Goal: Information Seeking & Learning: Learn about a topic

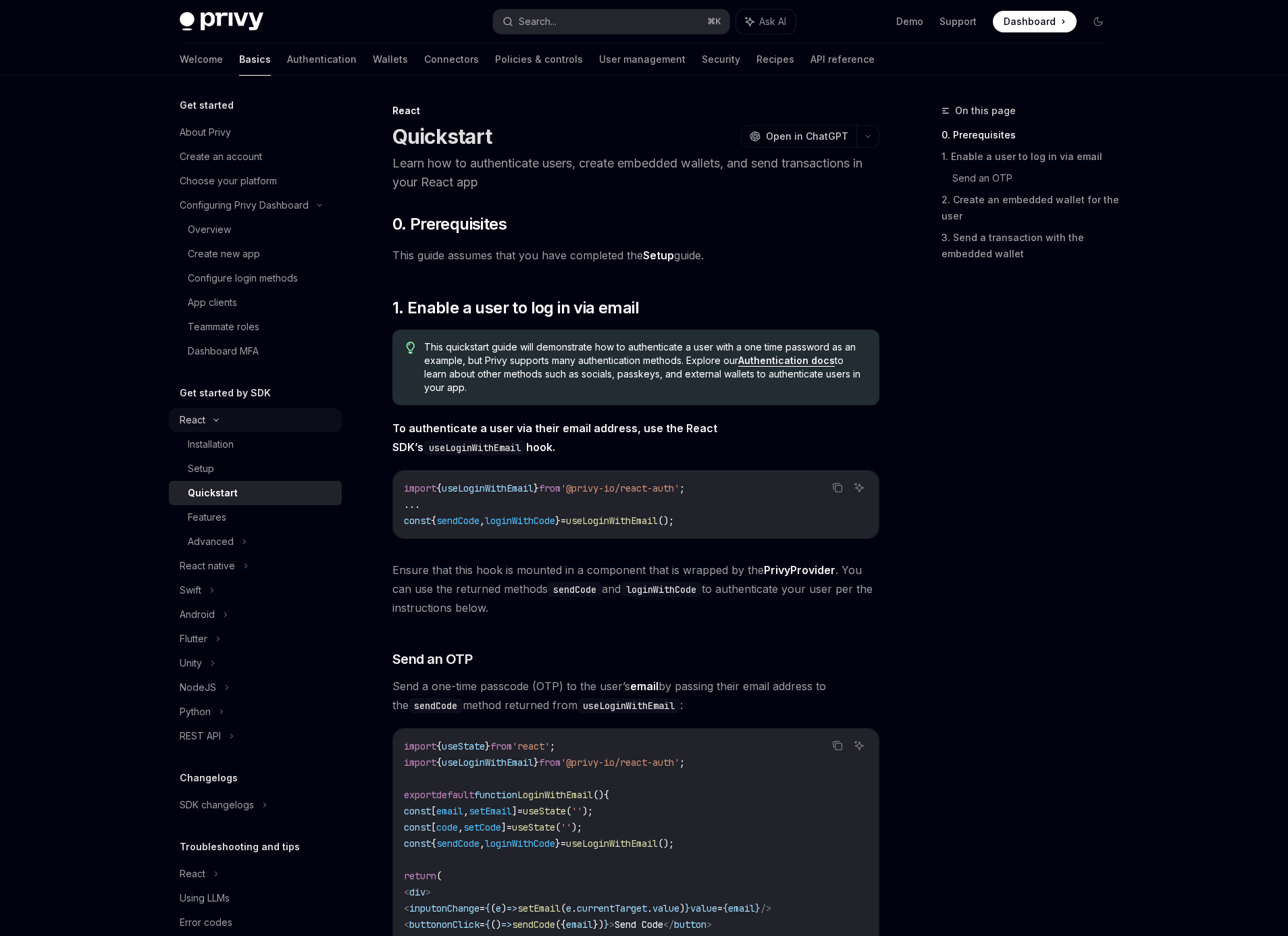
click at [227, 409] on div "React" at bounding box center [255, 420] width 173 height 24
click at [206, 417] on div "React" at bounding box center [255, 420] width 173 height 24
click at [229, 444] on div "Installation" at bounding box center [211, 444] width 46 height 16
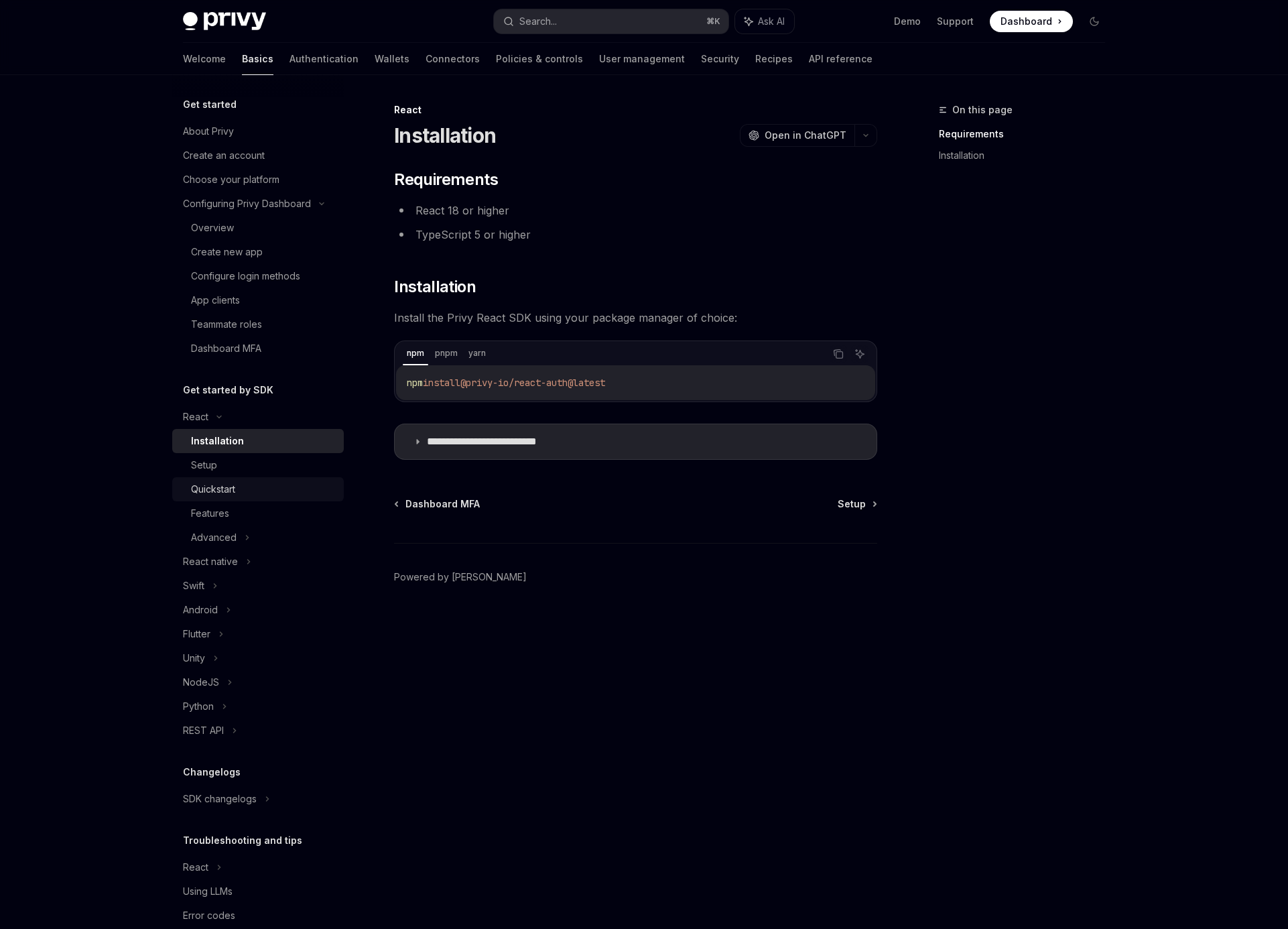
click at [220, 486] on div "Quickstart" at bounding box center [213, 489] width 44 height 16
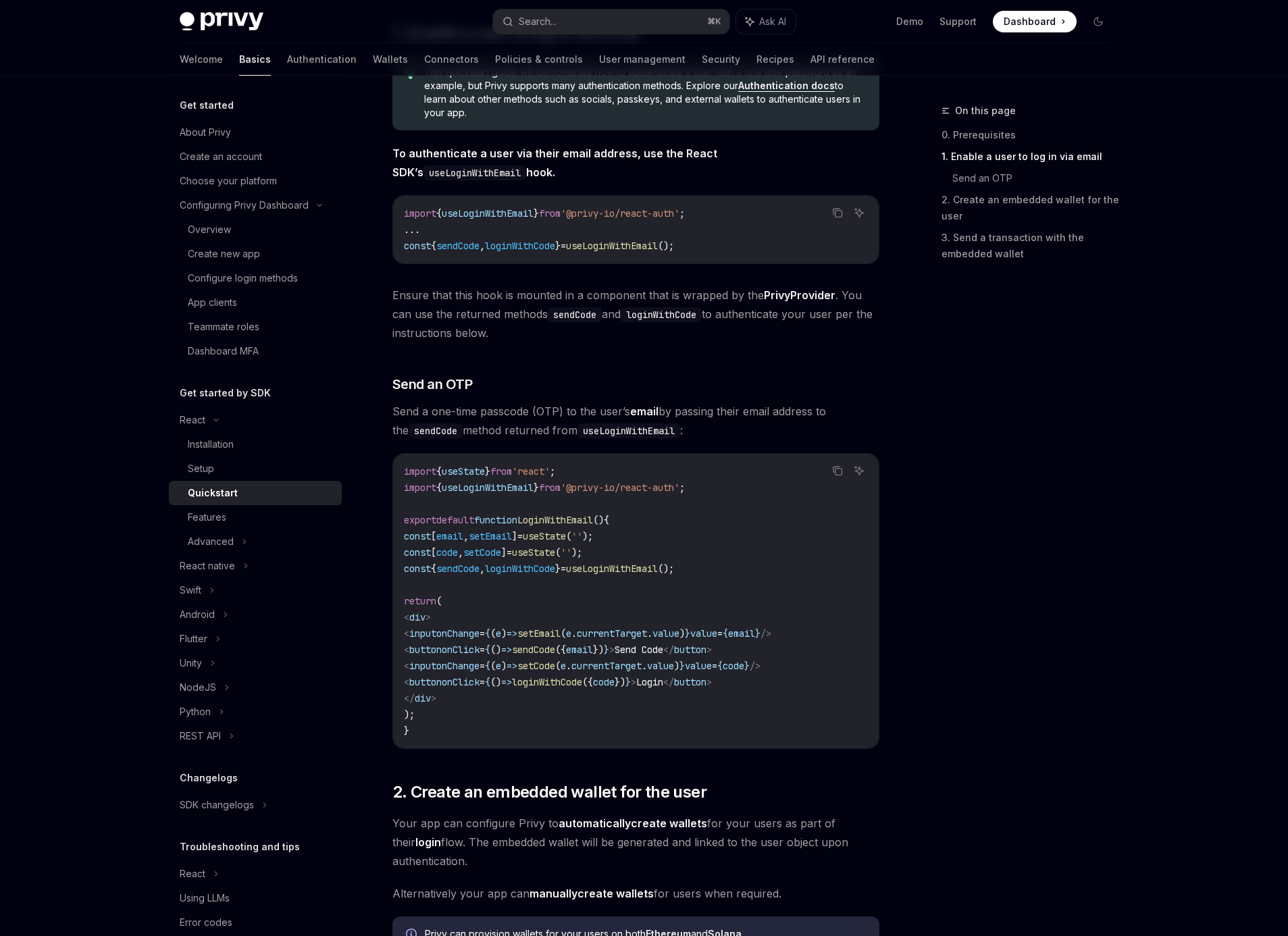
scroll to position [283, 0]
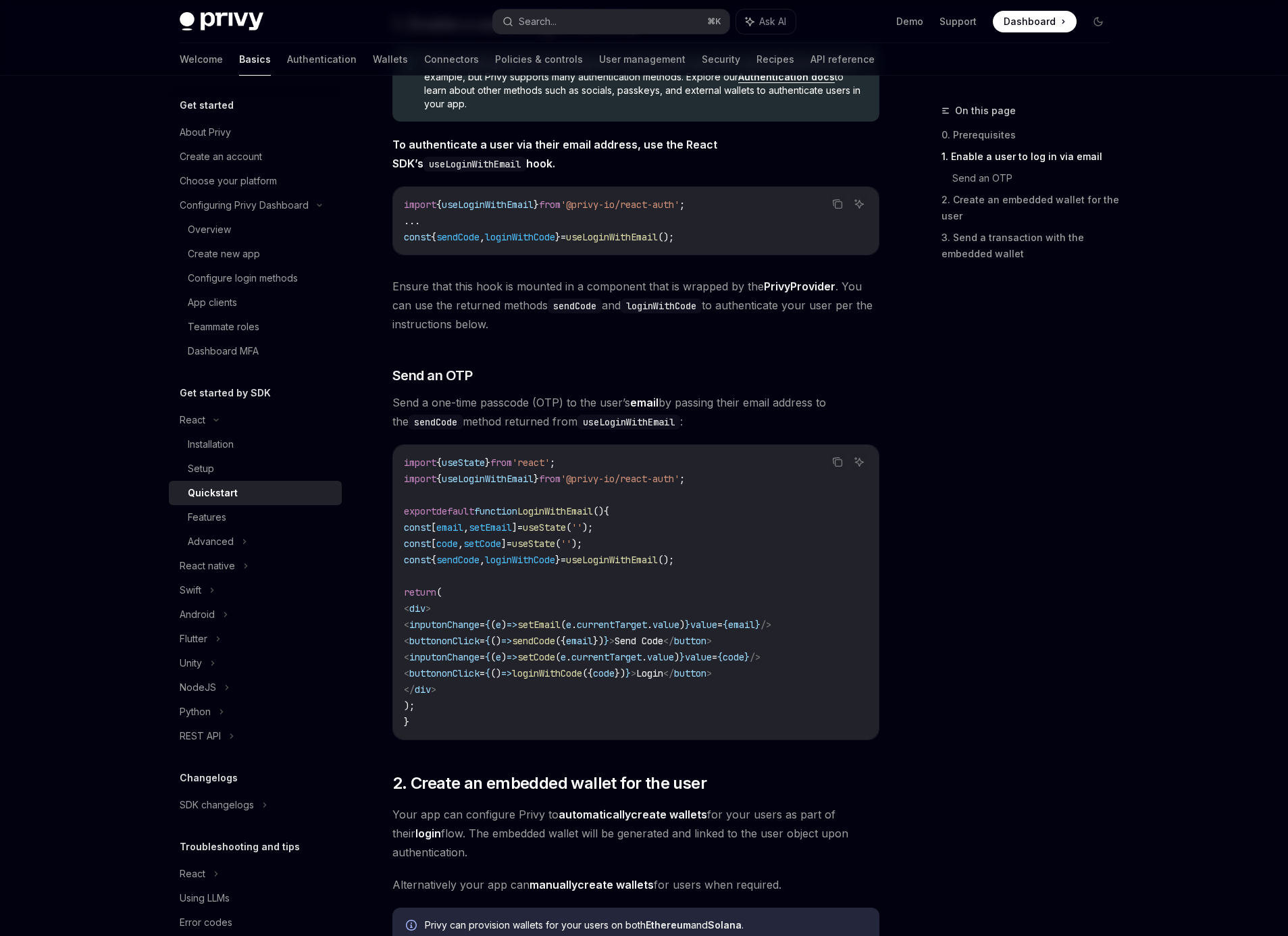
click at [491, 399] on span "Send a one-time passcode (OTP) to the user’s email by passing their email addre…" at bounding box center [636, 412] width 487 height 38
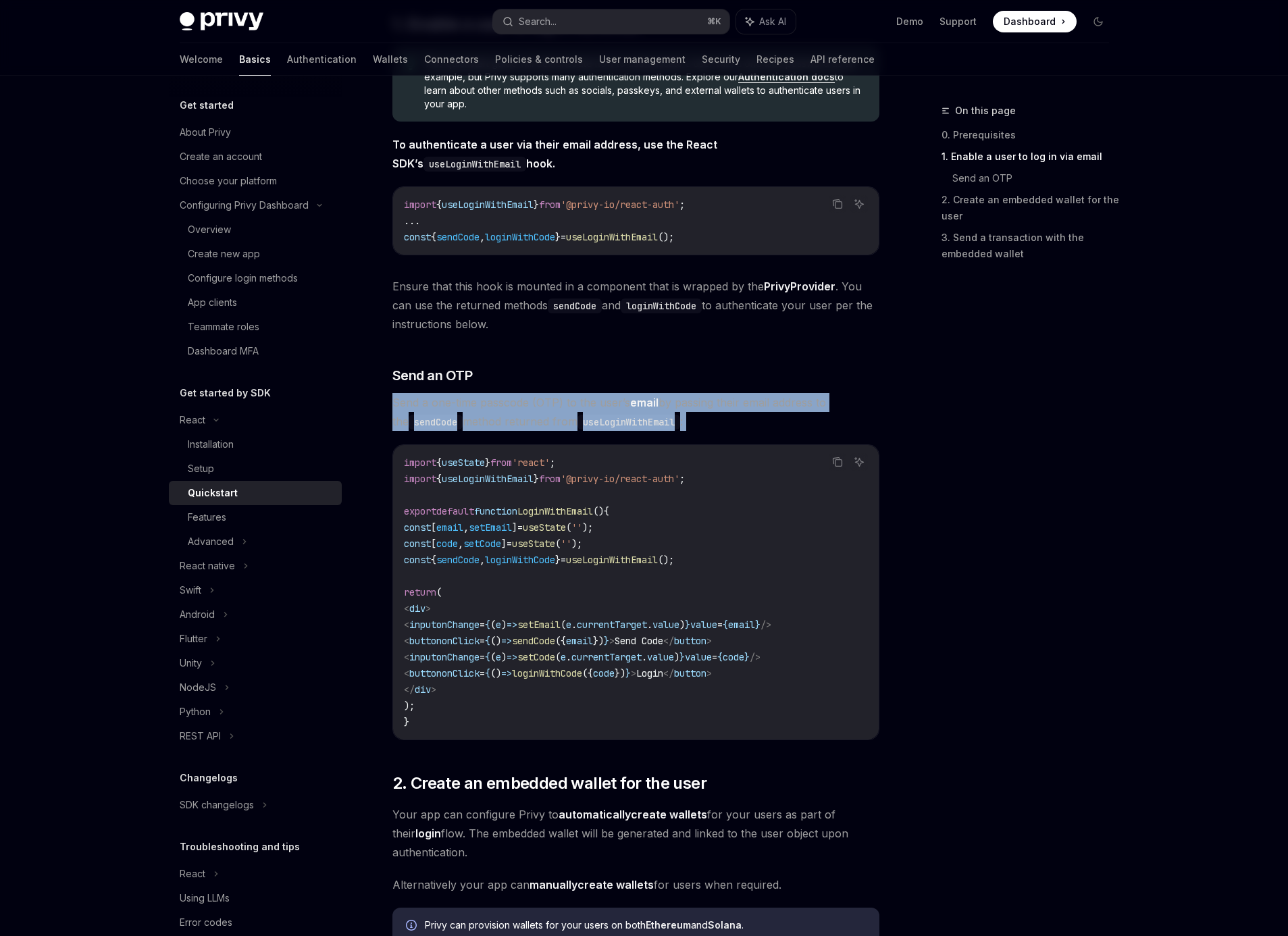
click at [491, 399] on span "Send a one-time passcode (OTP) to the user’s email by passing their email addre…" at bounding box center [636, 412] width 487 height 38
click at [672, 402] on span "Send a one-time passcode (OTP) to the user’s email by passing their email addre…" at bounding box center [636, 412] width 487 height 38
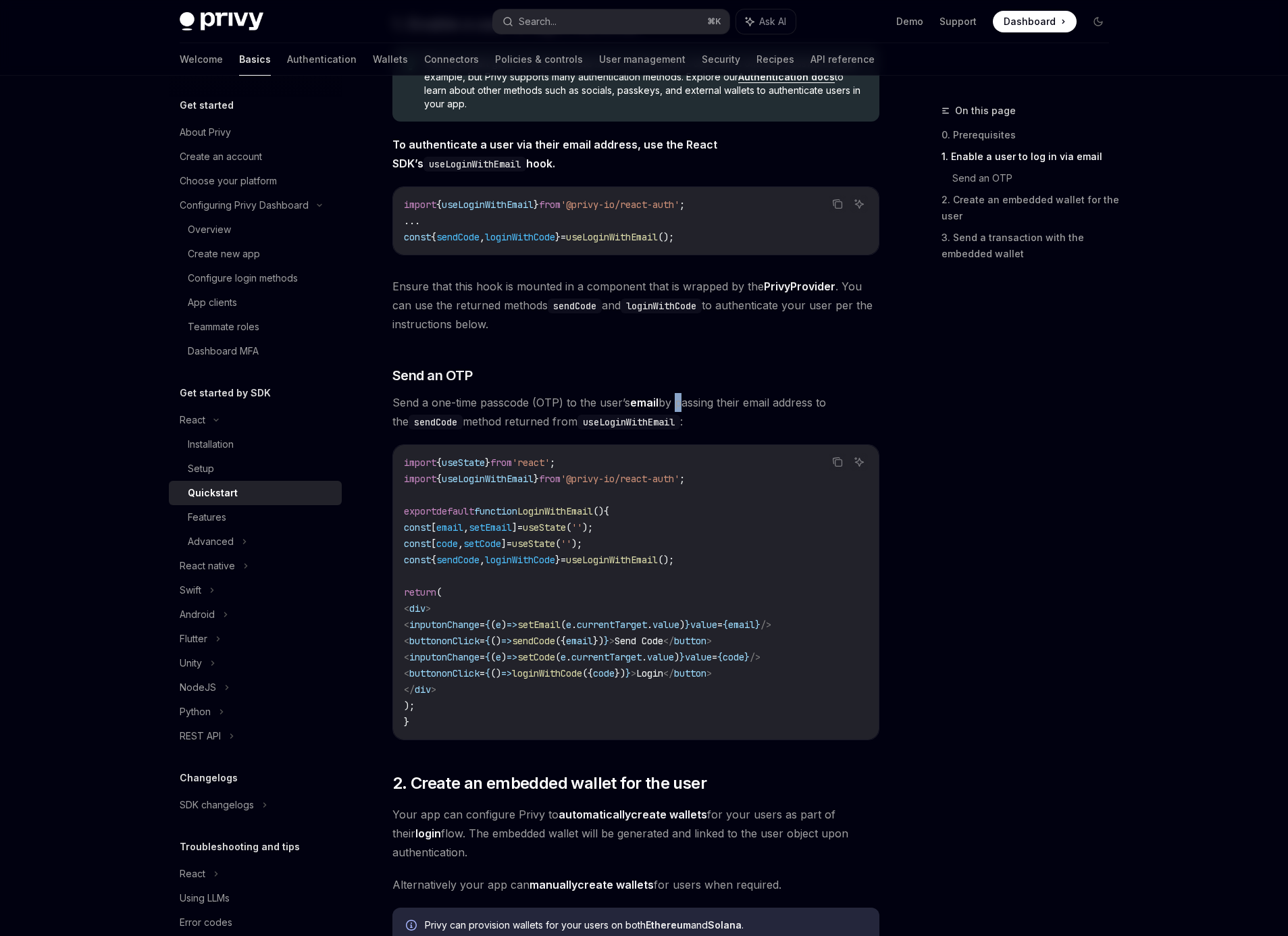
click at [672, 402] on span "Send a one-time passcode (OTP) to the user’s email by passing their email addre…" at bounding box center [636, 412] width 487 height 38
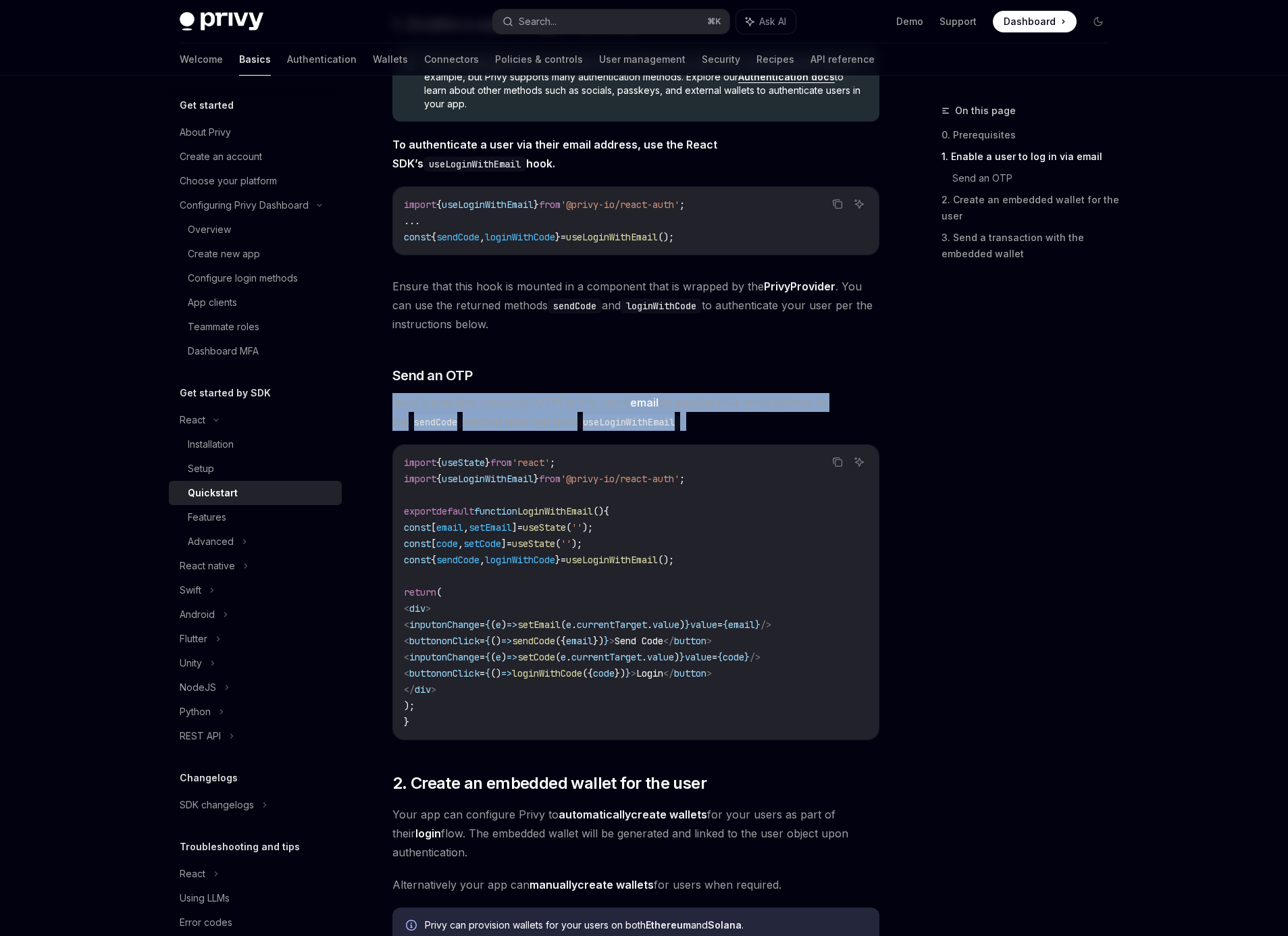
click at [672, 402] on span "Send a one-time passcode (OTP) to the user’s email by passing their email addre…" at bounding box center [636, 412] width 487 height 38
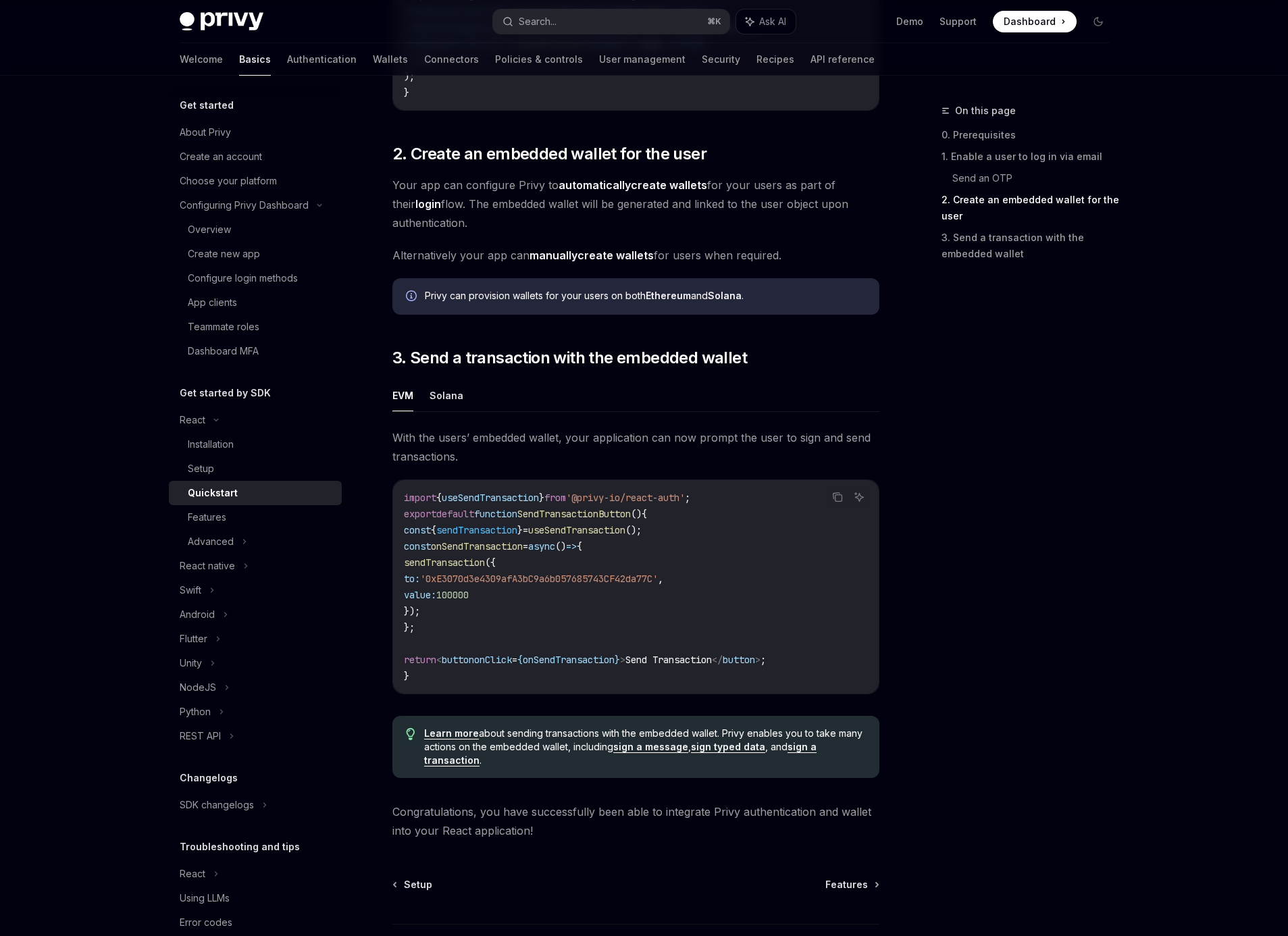
scroll to position [1018, 0]
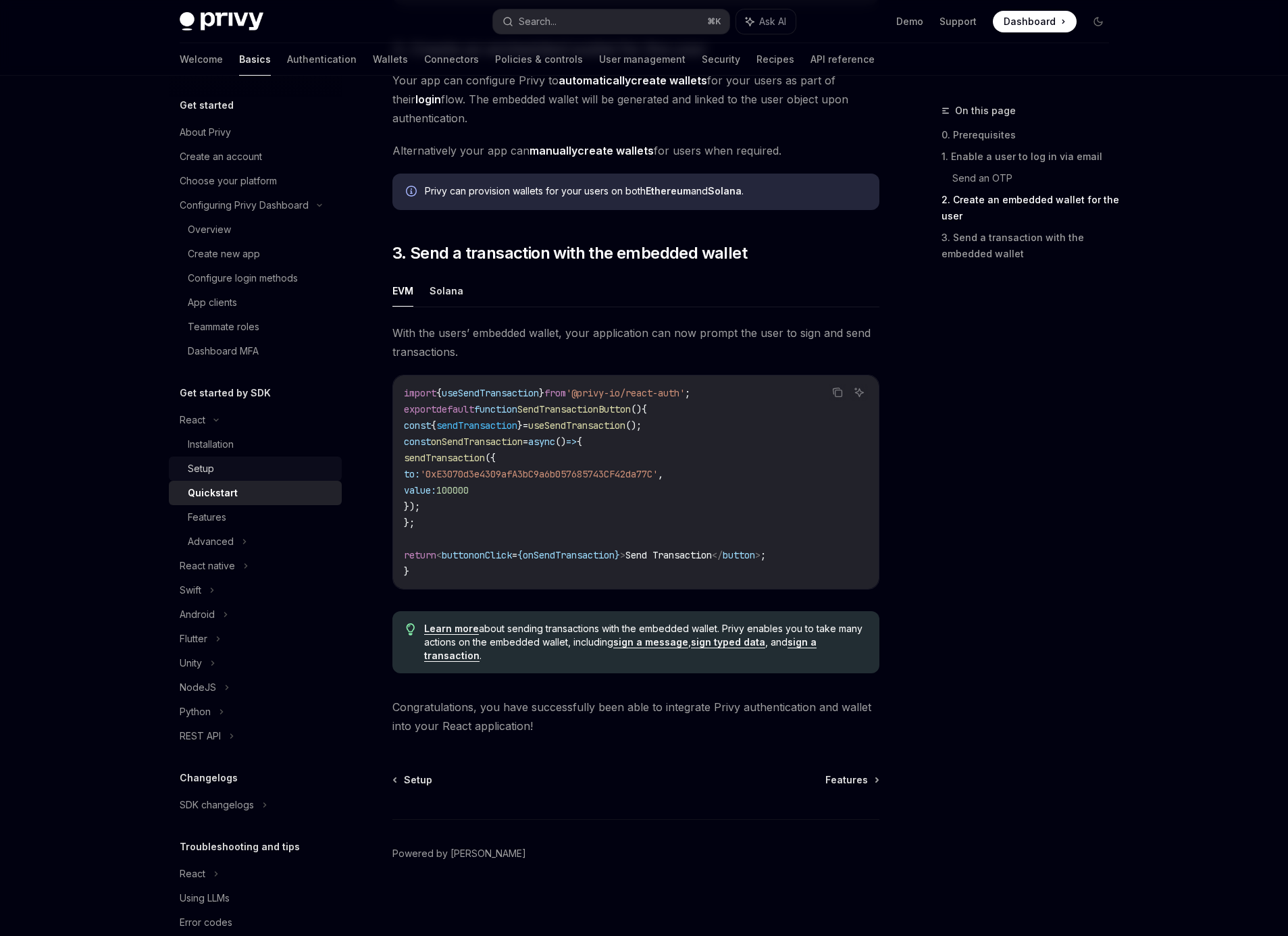
click at [225, 464] on div "Setup" at bounding box center [260, 468] width 146 height 16
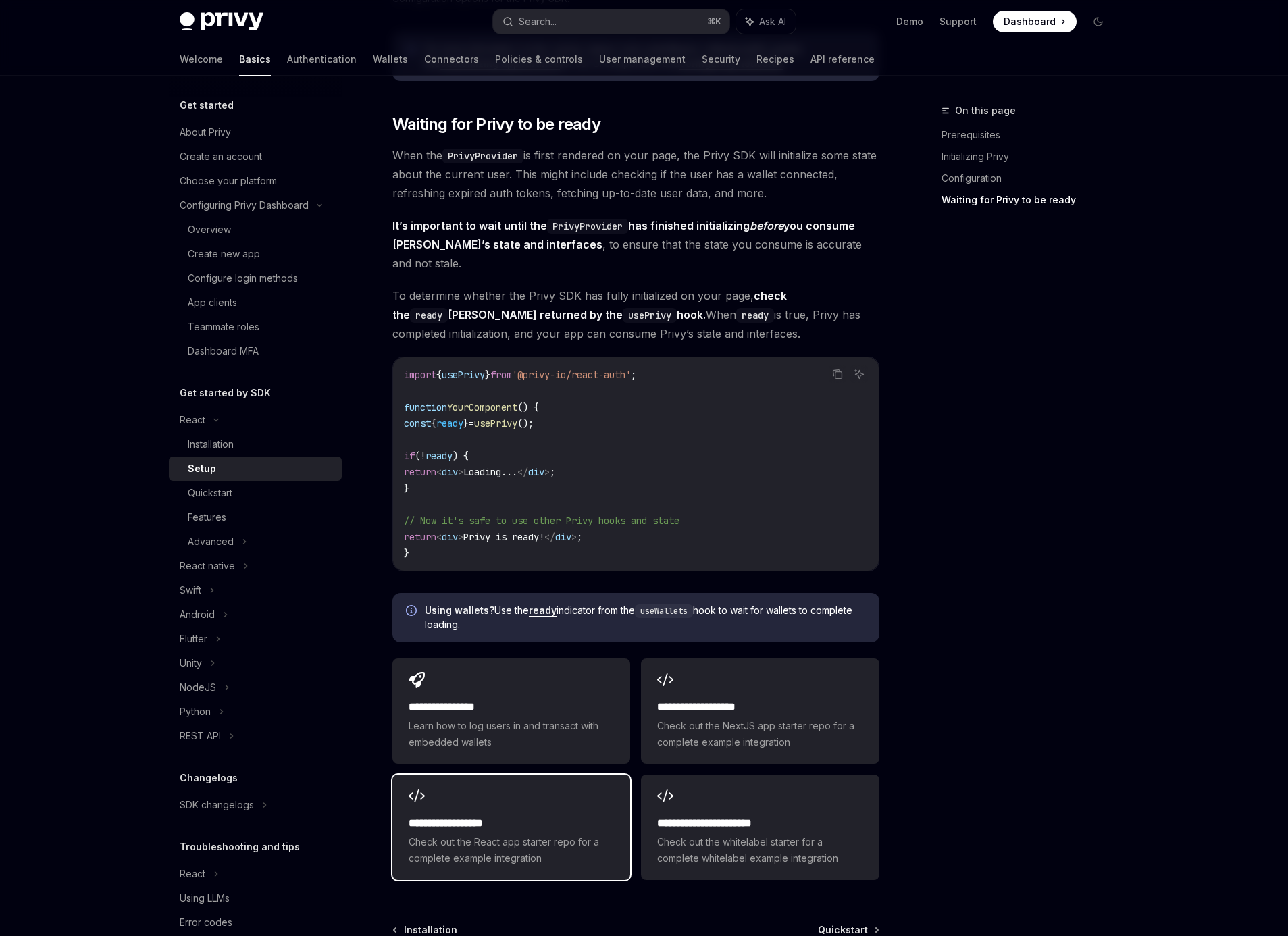
scroll to position [1383, 0]
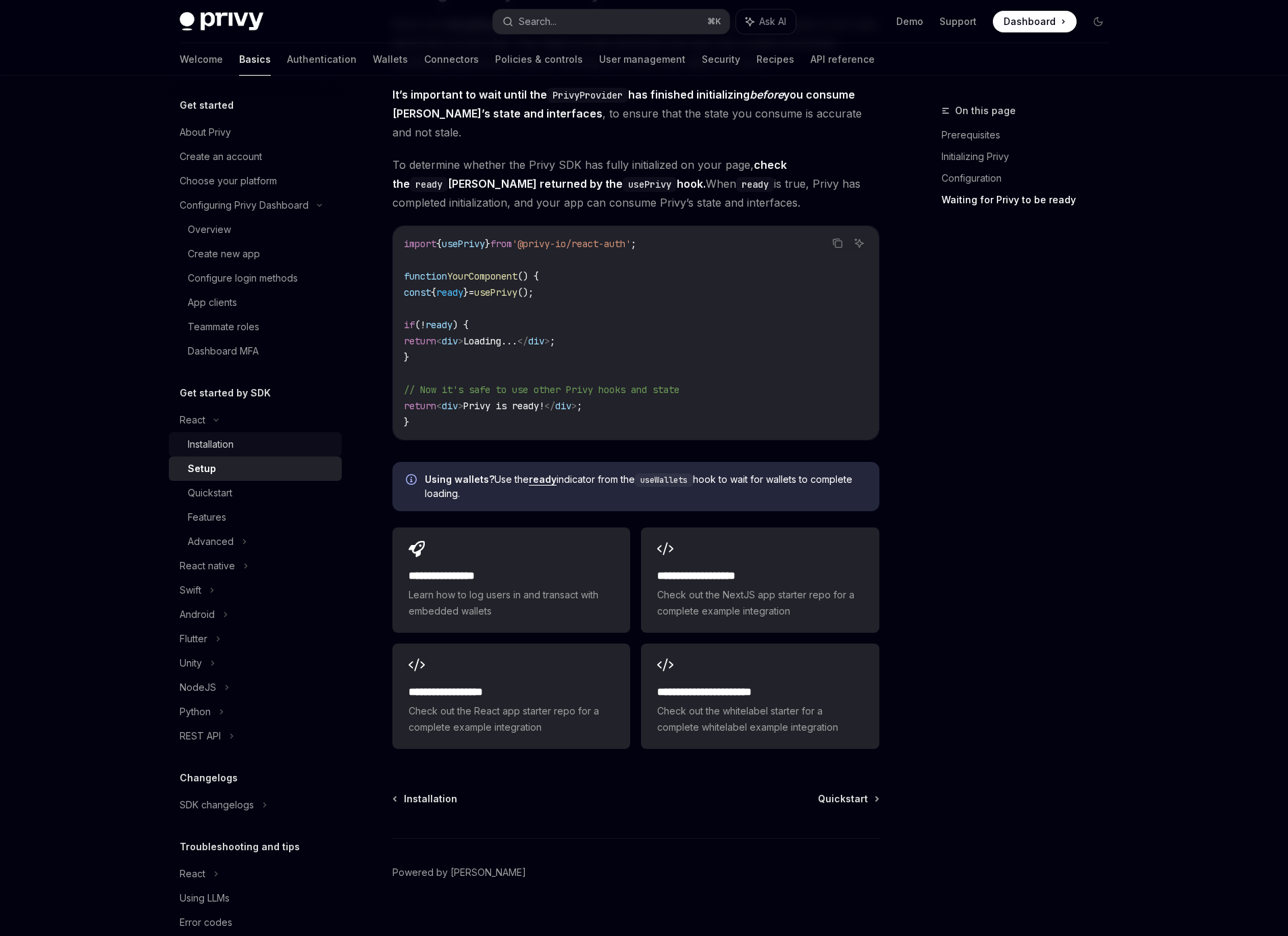
click at [232, 441] on div "Installation" at bounding box center [211, 444] width 46 height 16
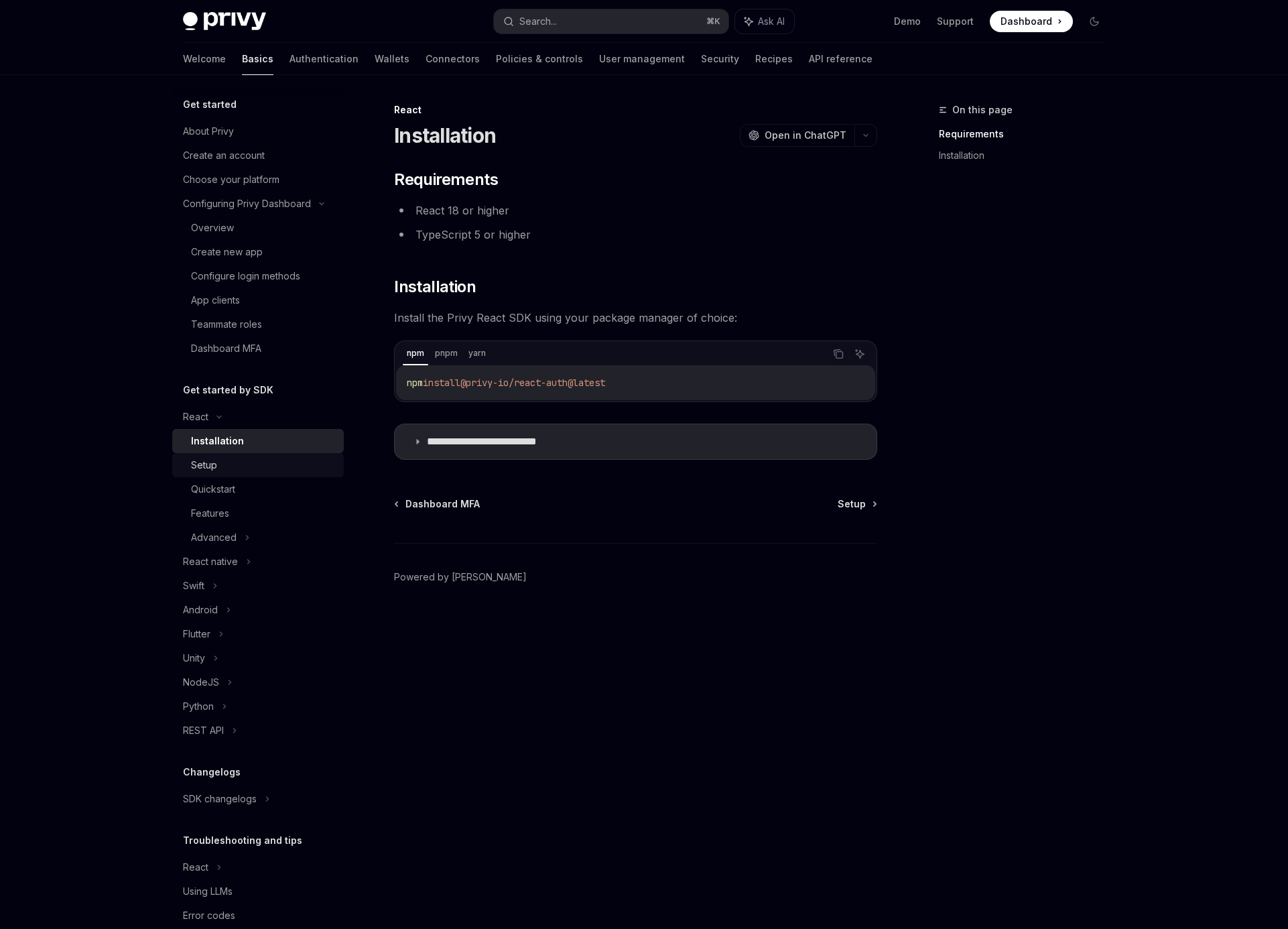
click at [224, 467] on div "Setup" at bounding box center [263, 464] width 145 height 16
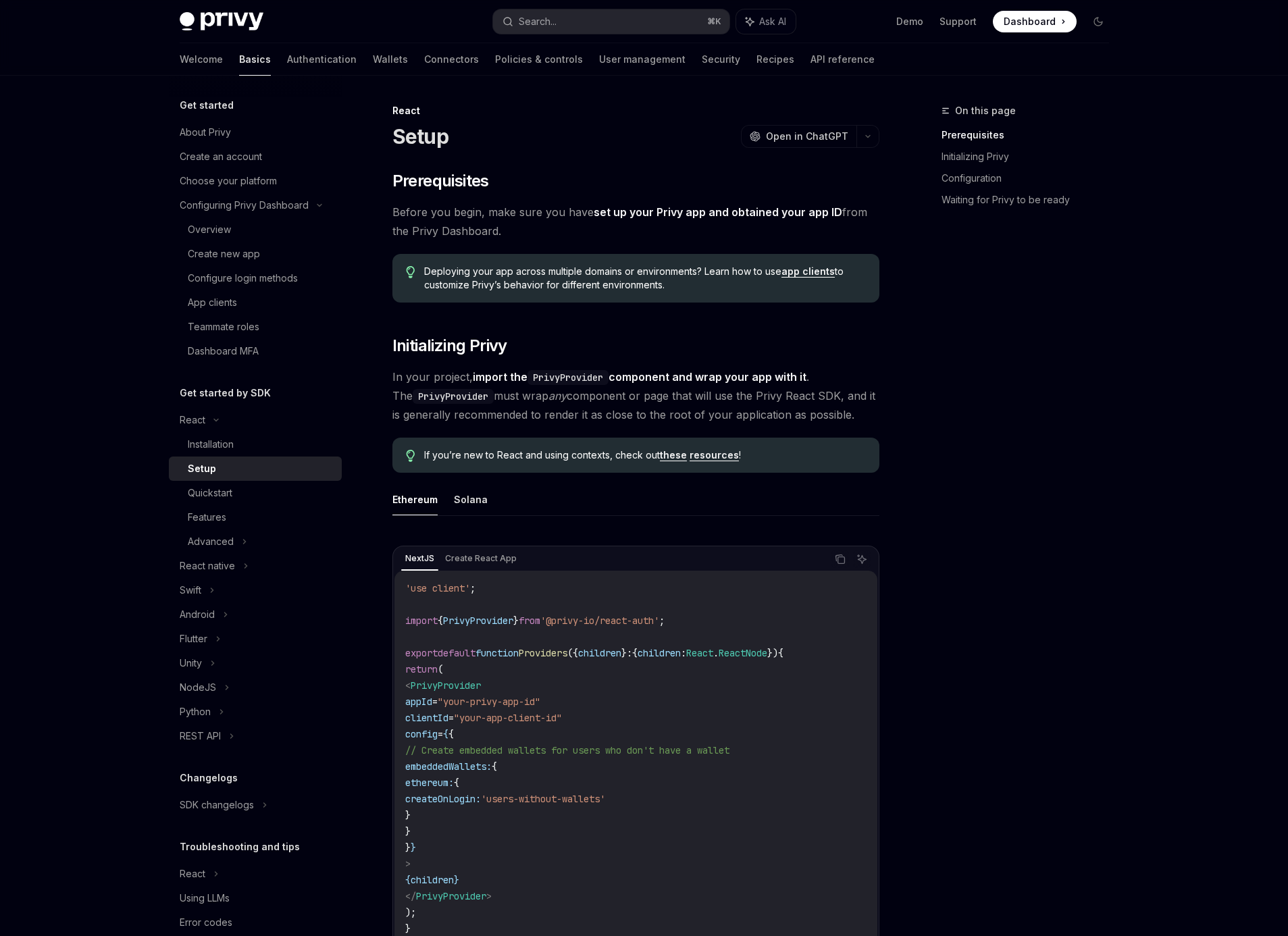
drag, startPoint x: 636, startPoint y: 271, endPoint x: 673, endPoint y: 283, distance: 38.9
click at [673, 283] on span "Deploying your app across multiple domains or environments? Learn how to use ap…" at bounding box center [644, 278] width 441 height 27
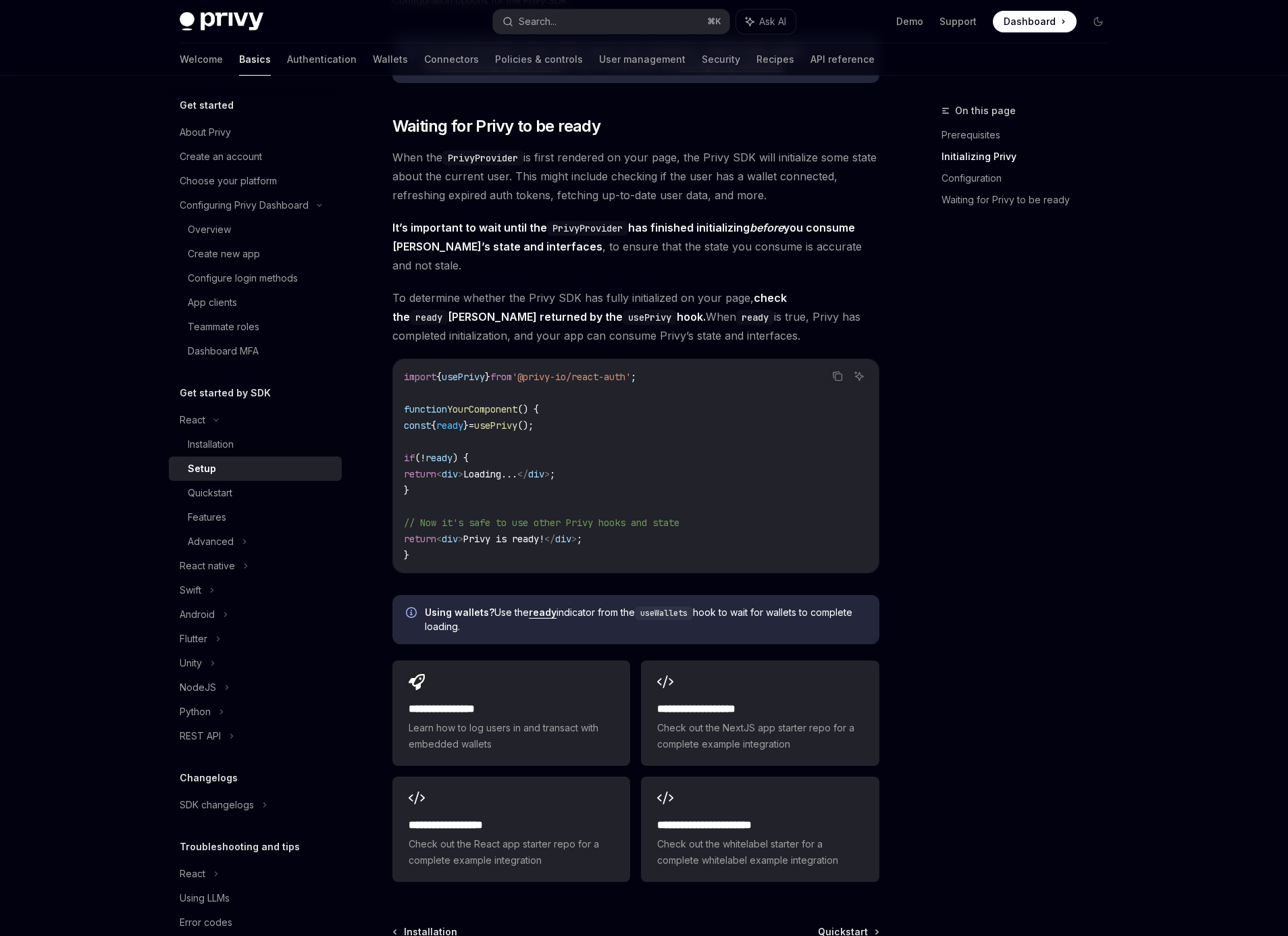
scroll to position [639, 0]
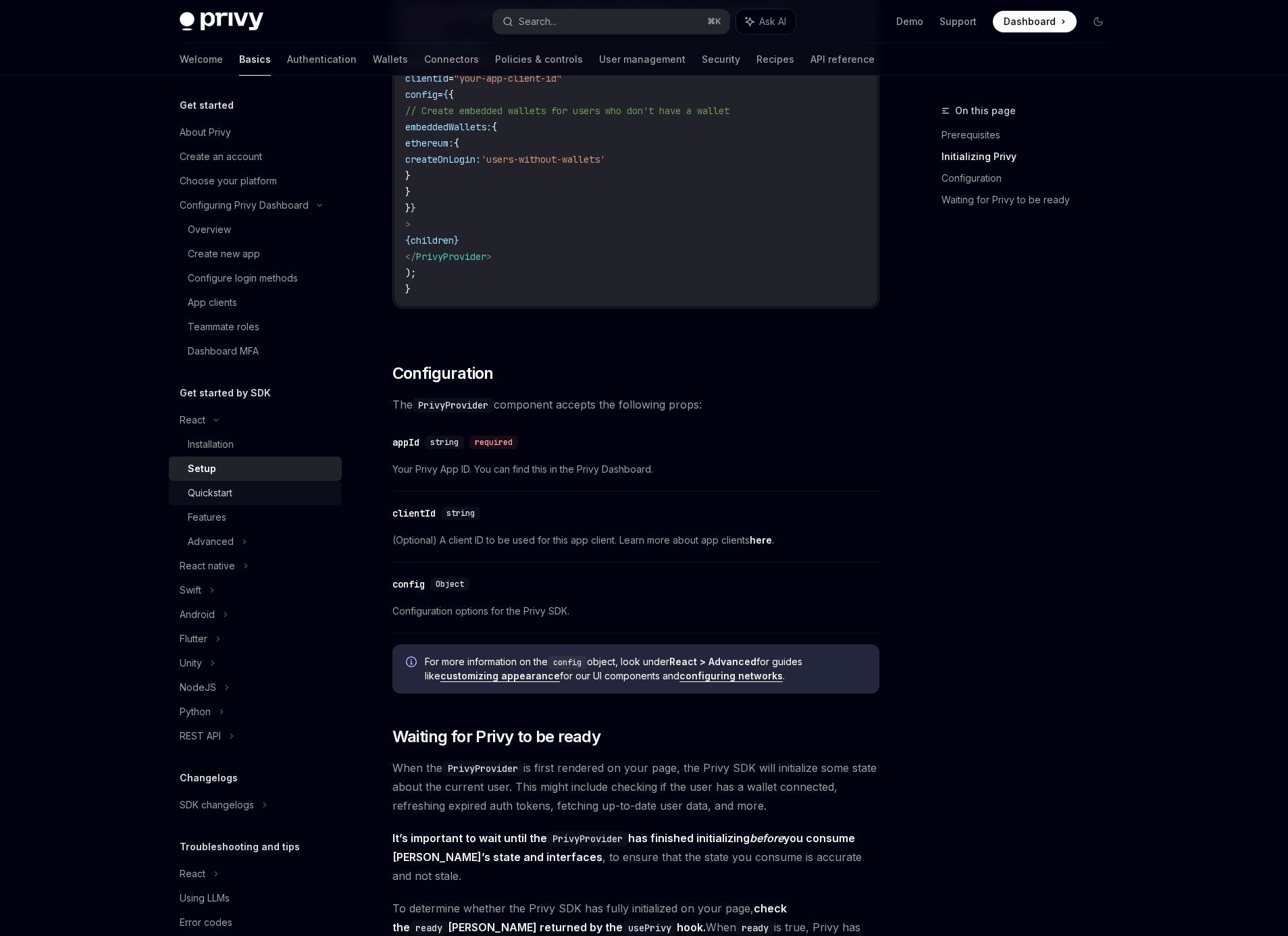
click at [207, 495] on div "Quickstart" at bounding box center [210, 492] width 45 height 16
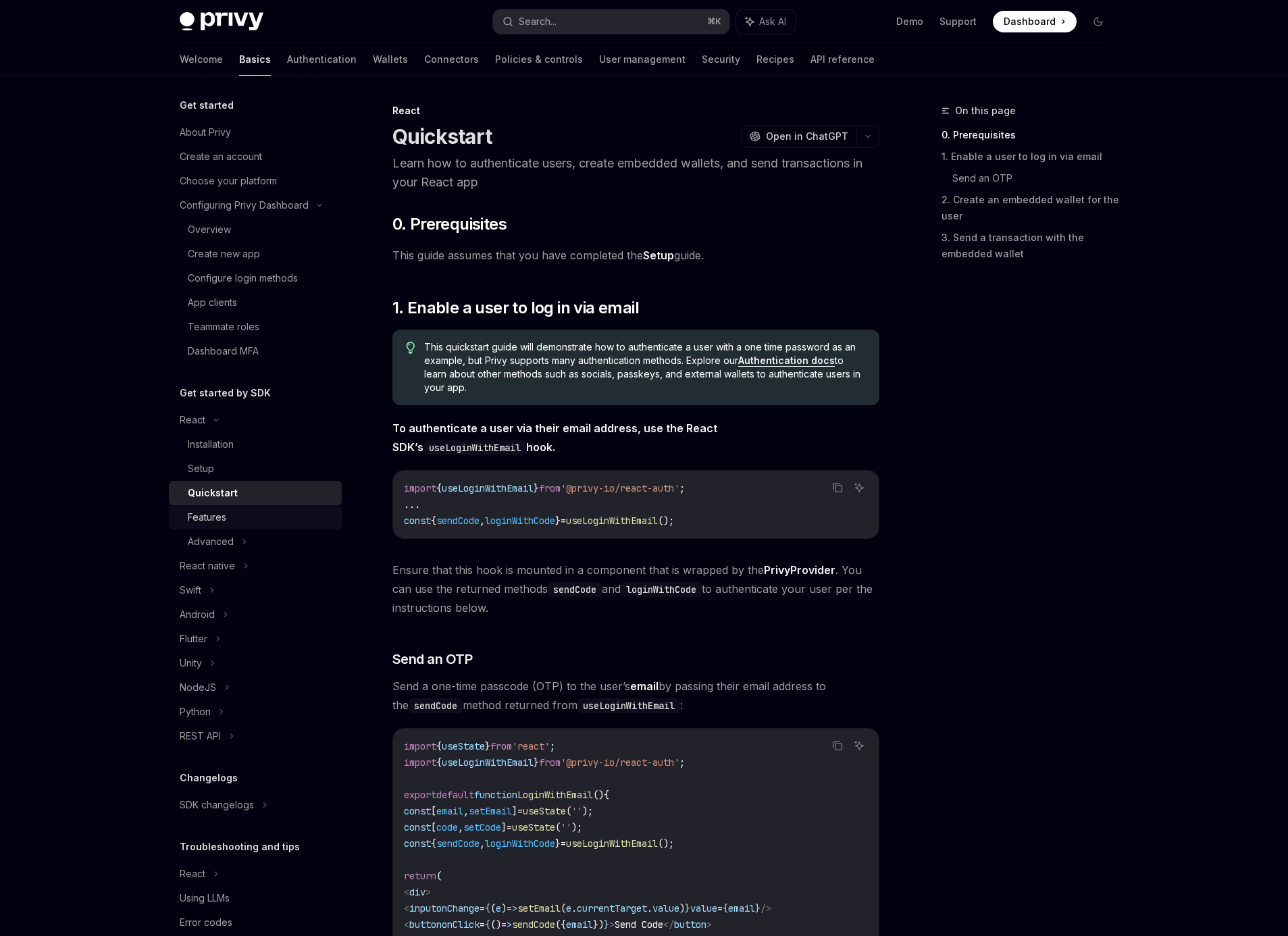
click at [213, 519] on div "Features" at bounding box center [206, 517] width 38 height 16
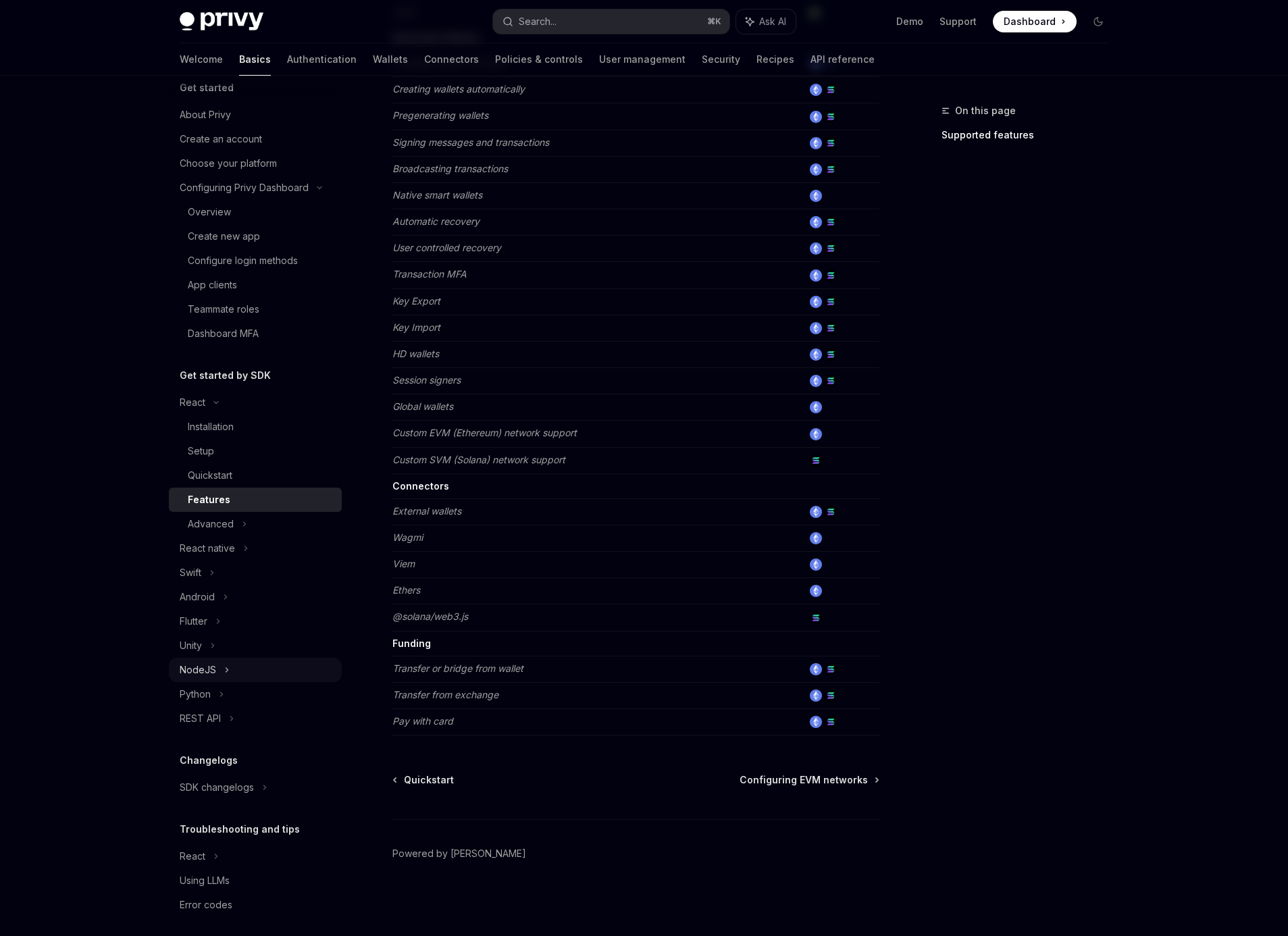
scroll to position [26, 0]
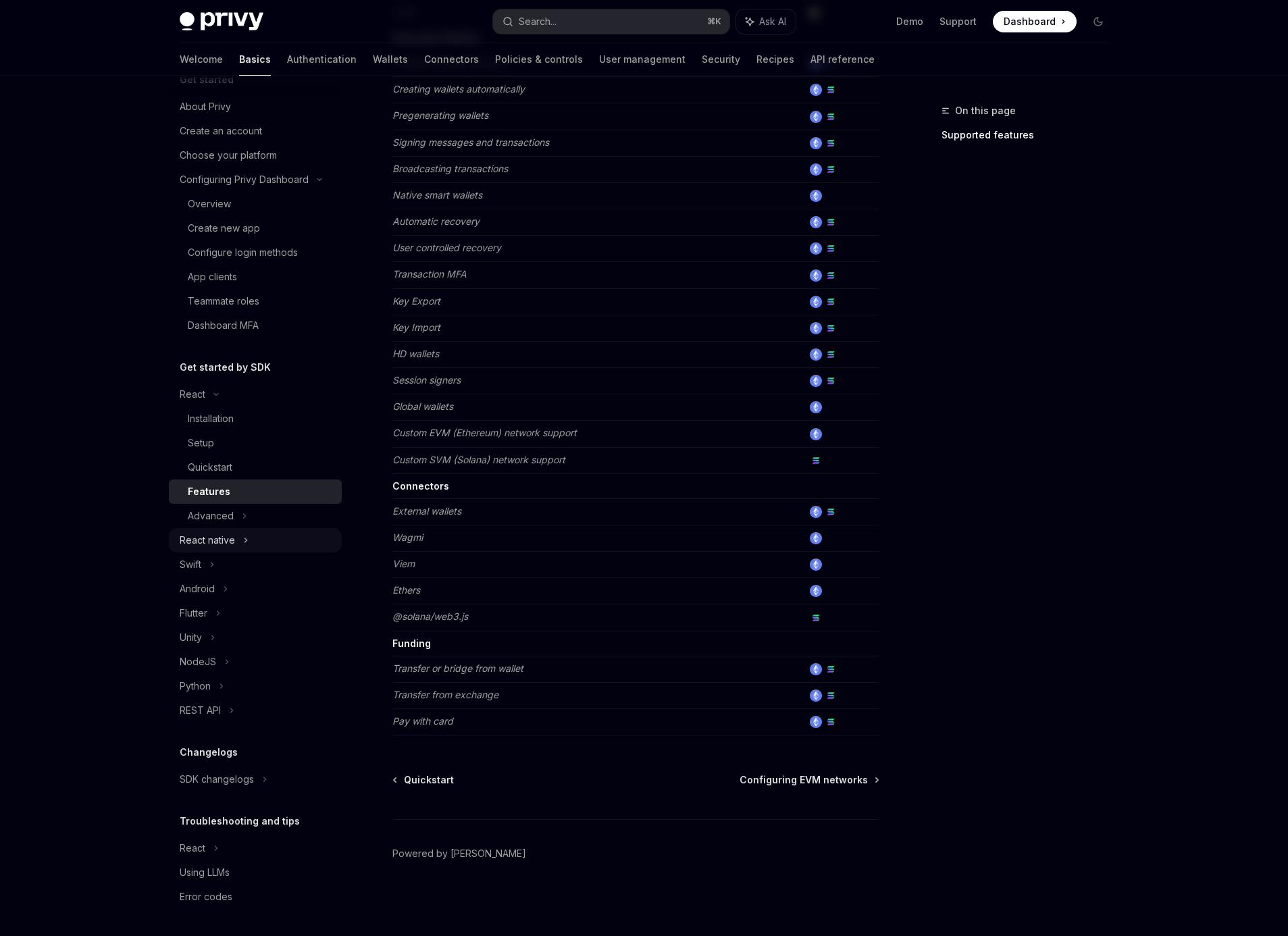
click at [225, 538] on div "React native" at bounding box center [207, 540] width 55 height 16
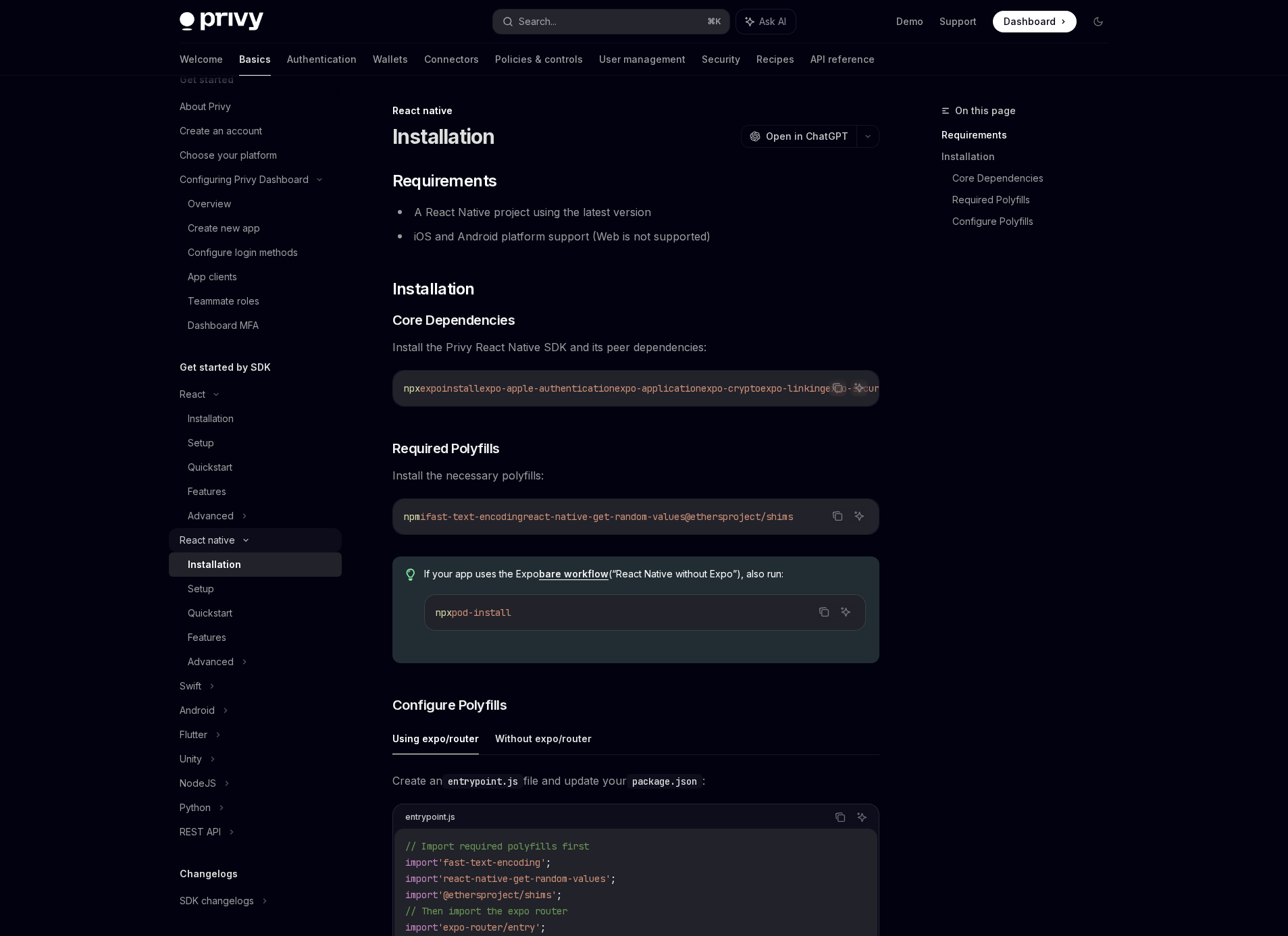
click at [225, 538] on div "React native" at bounding box center [207, 540] width 55 height 16
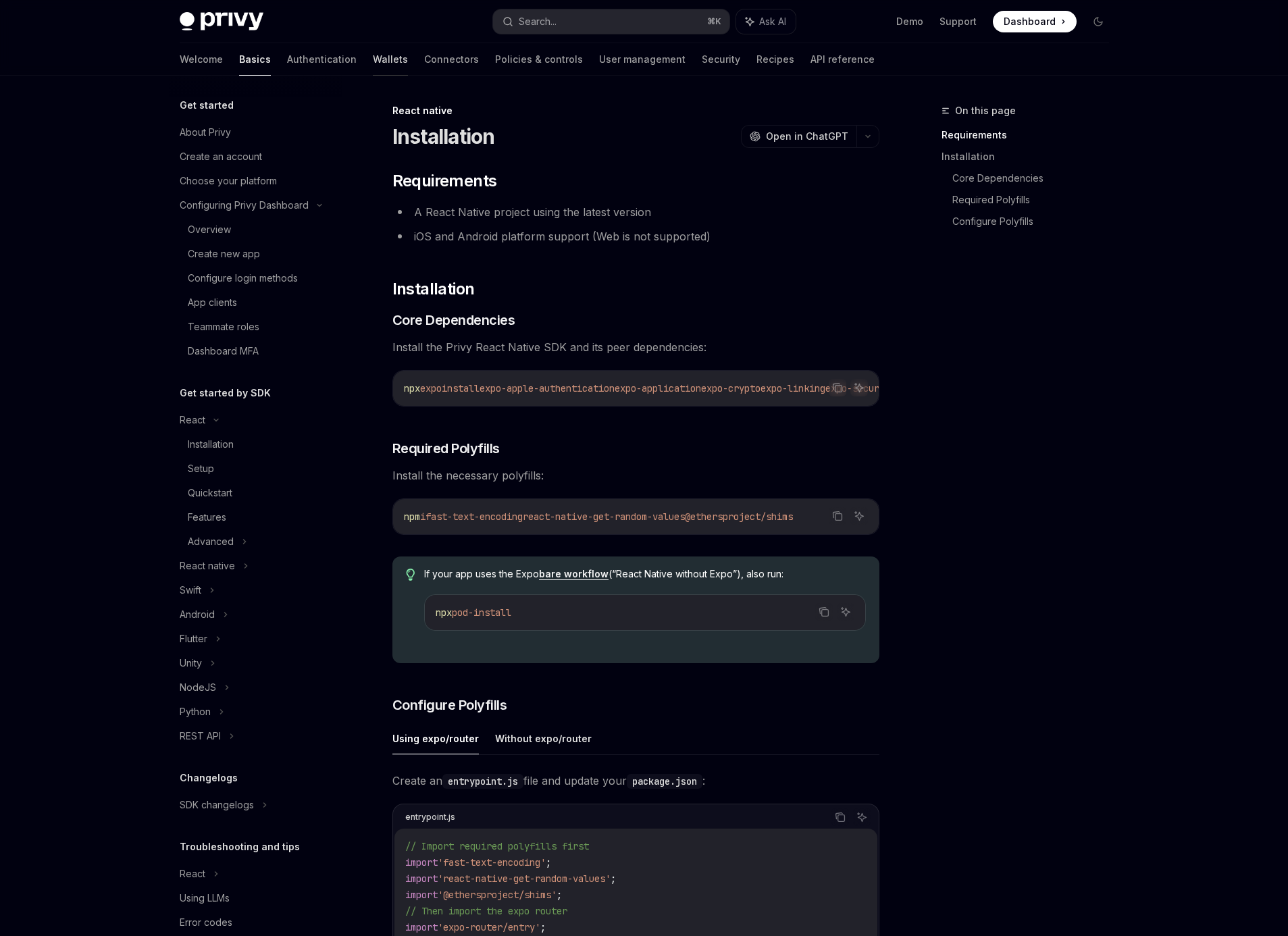
click at [373, 56] on link "Wallets" at bounding box center [390, 59] width 35 height 32
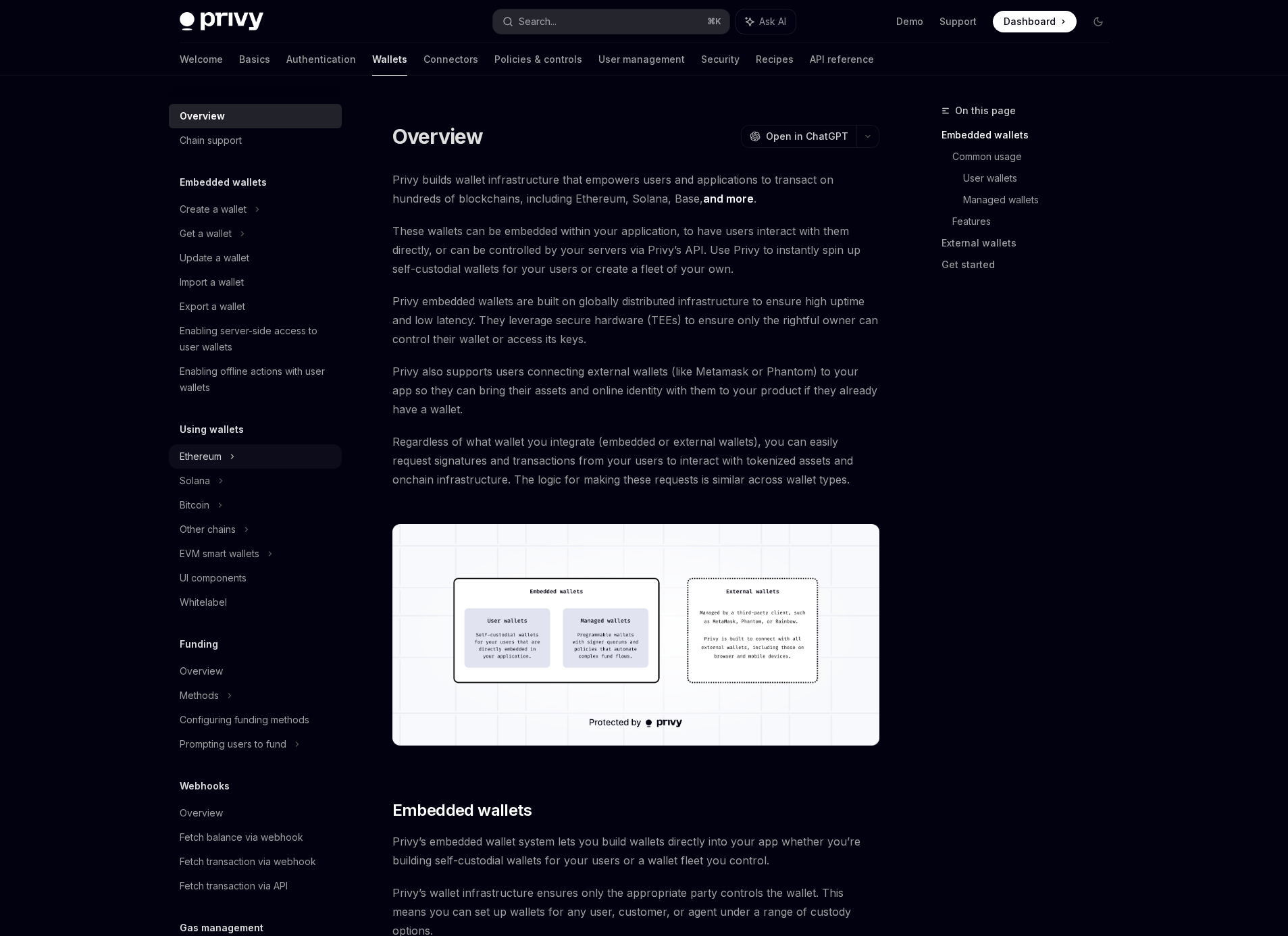
click at [208, 218] on div "Ethereum" at bounding box center [213, 209] width 67 height 16
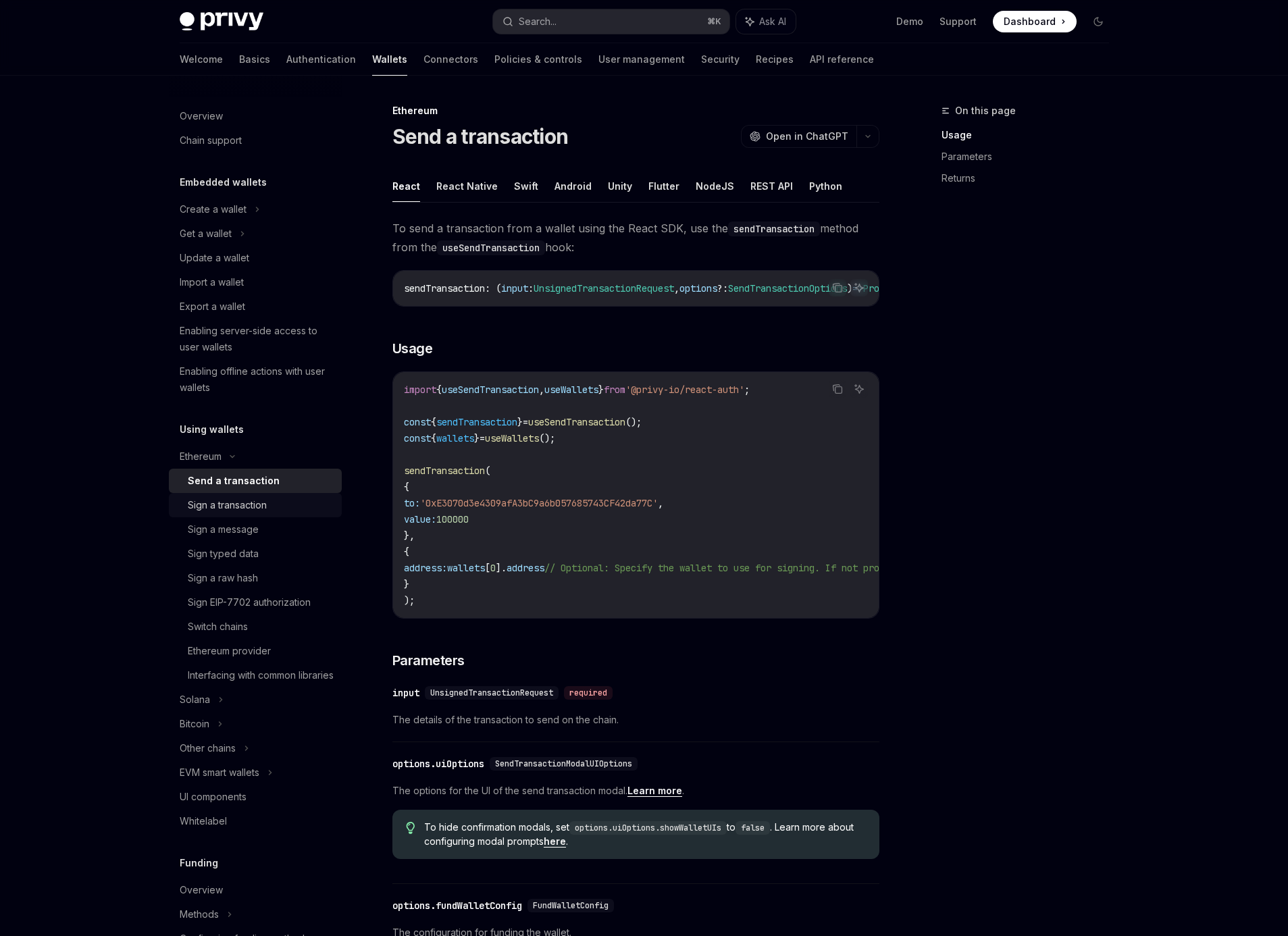
click at [257, 507] on div "Sign a transaction" at bounding box center [227, 504] width 79 height 16
type textarea "*"
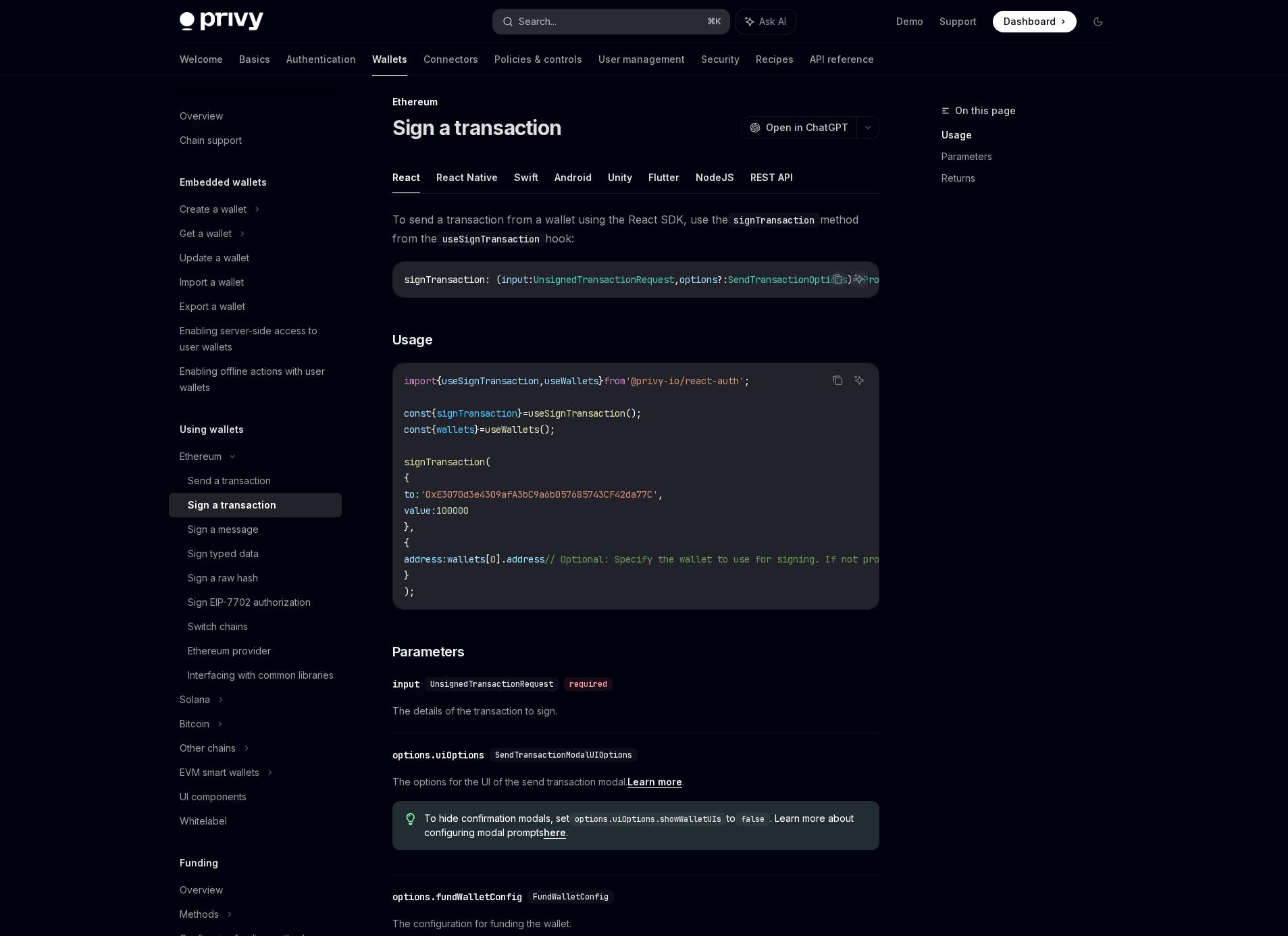
click at [617, 24] on button "Search... ⌘ K" at bounding box center [611, 22] width 236 height 24
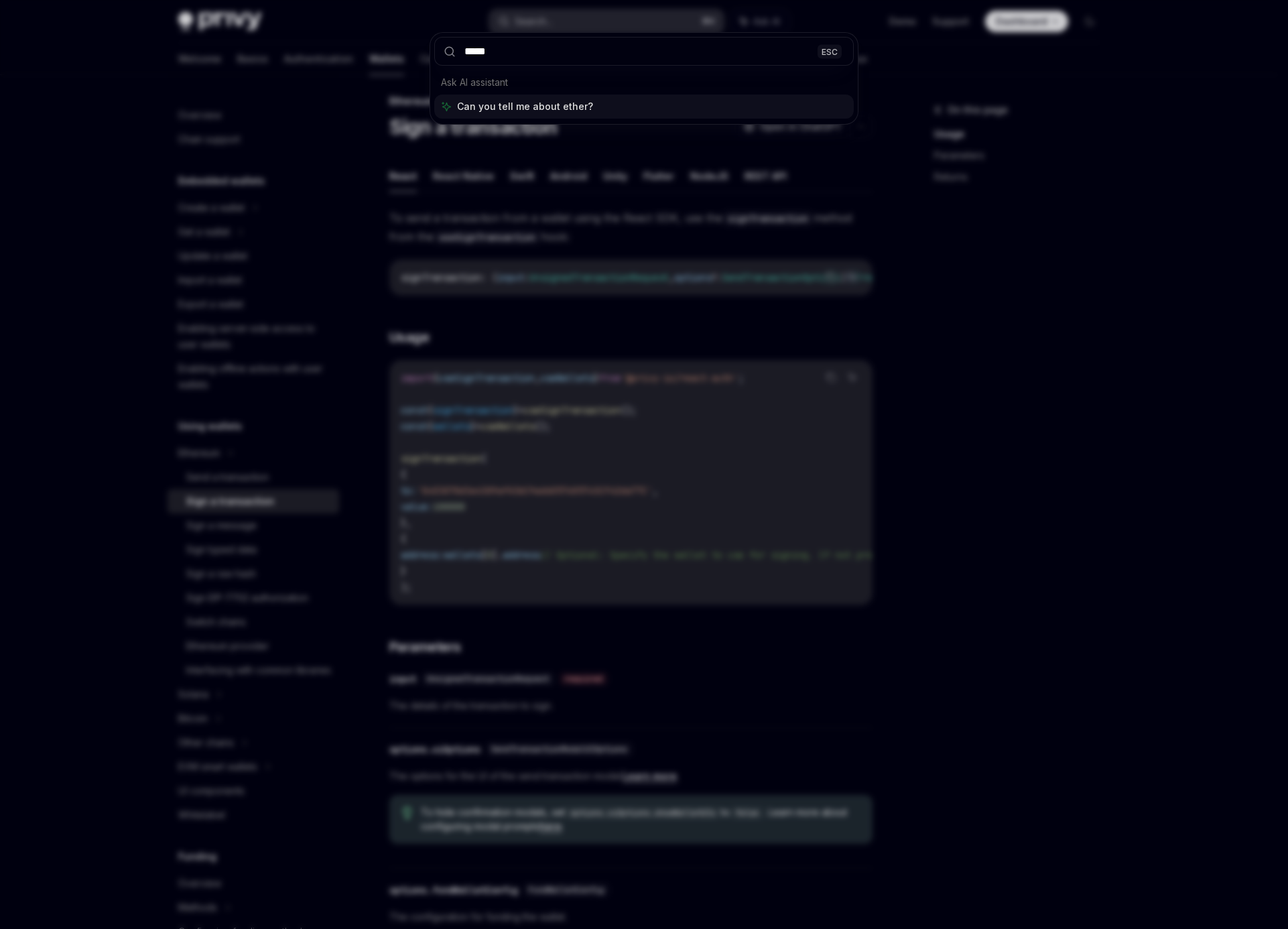
type input "******"
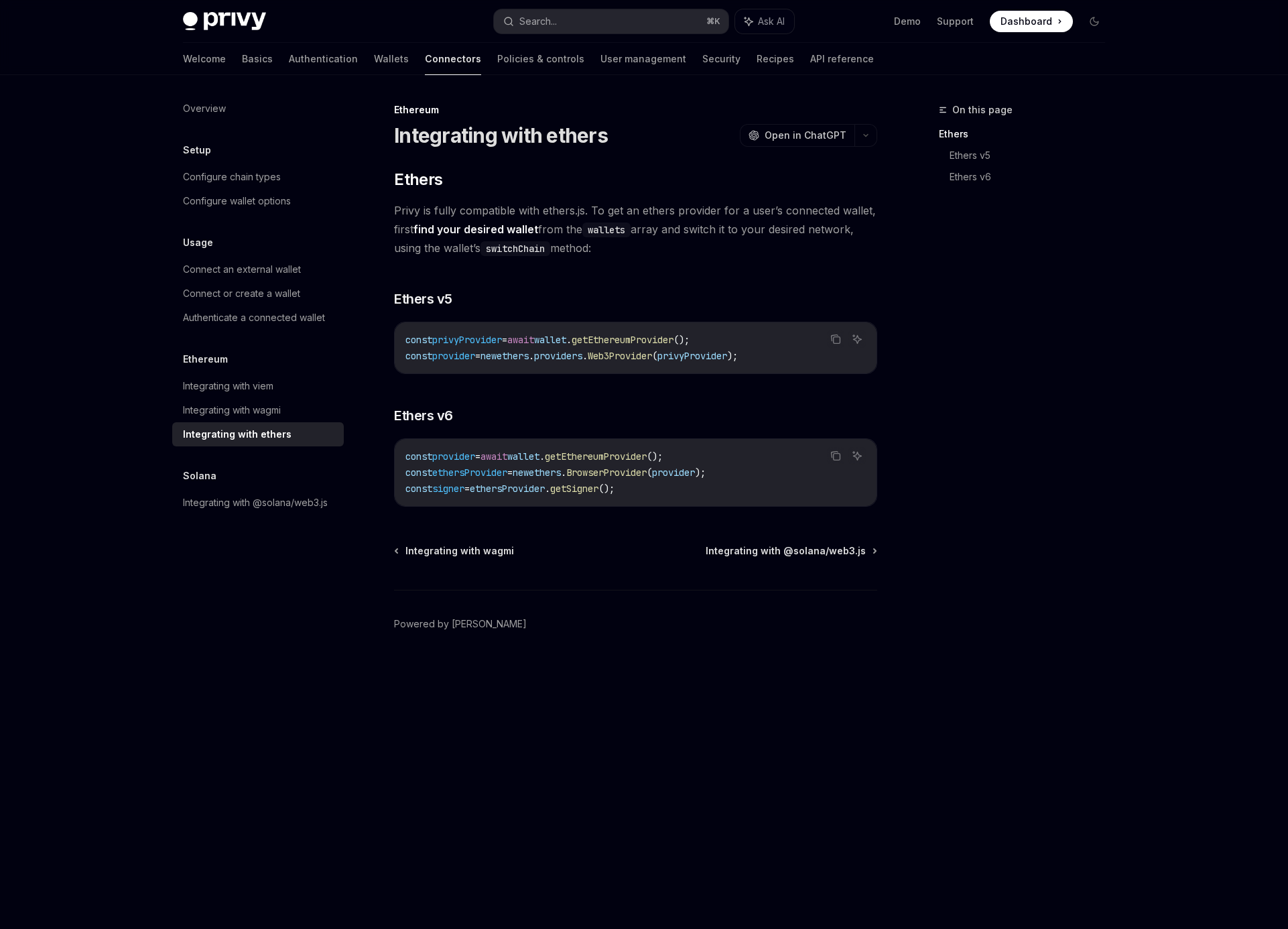
click at [246, 433] on div "Integrating with ethers" at bounding box center [237, 434] width 108 height 16
type textarea "*"
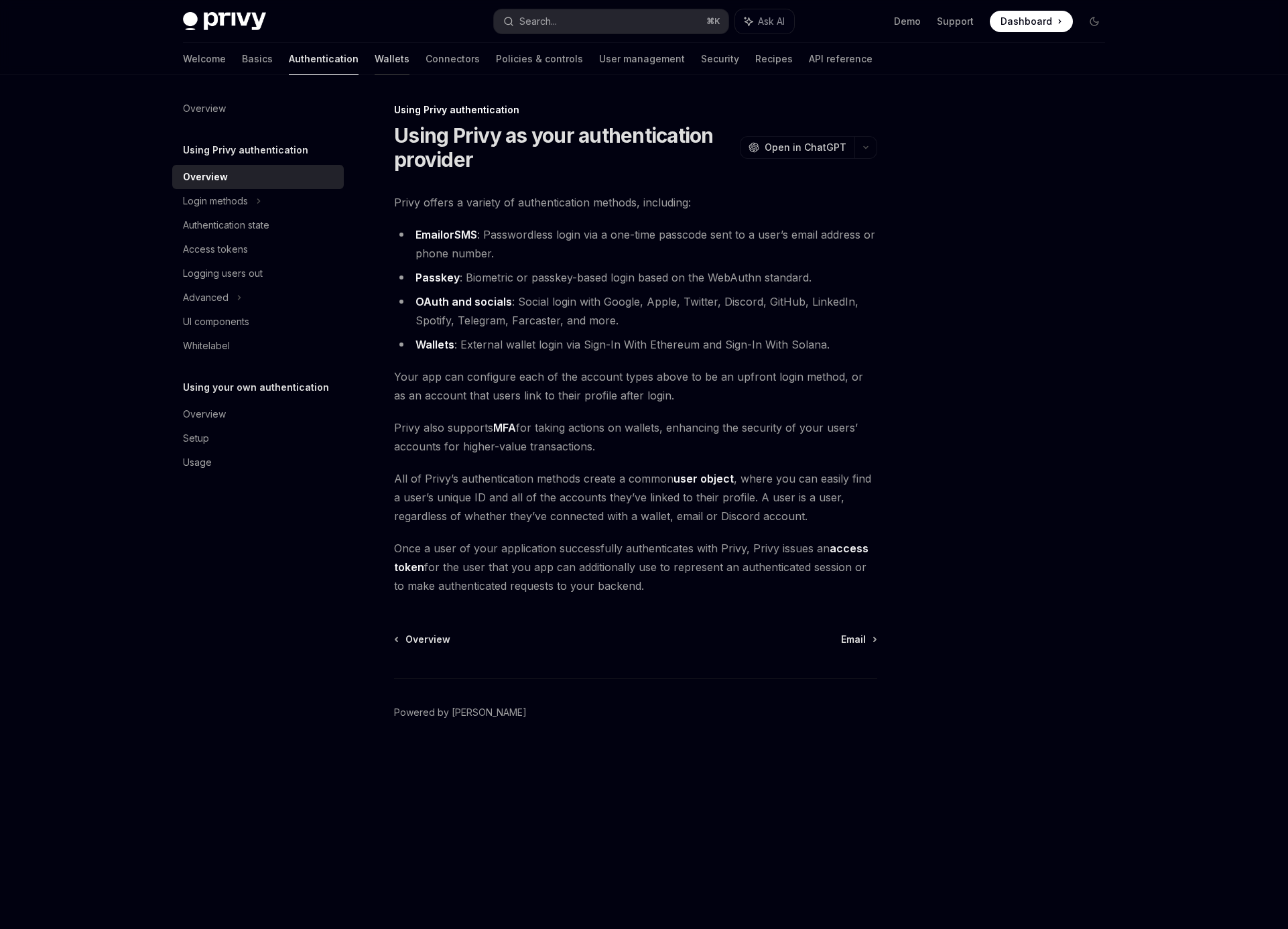
click at [375, 61] on link "Wallets" at bounding box center [392, 59] width 35 height 32
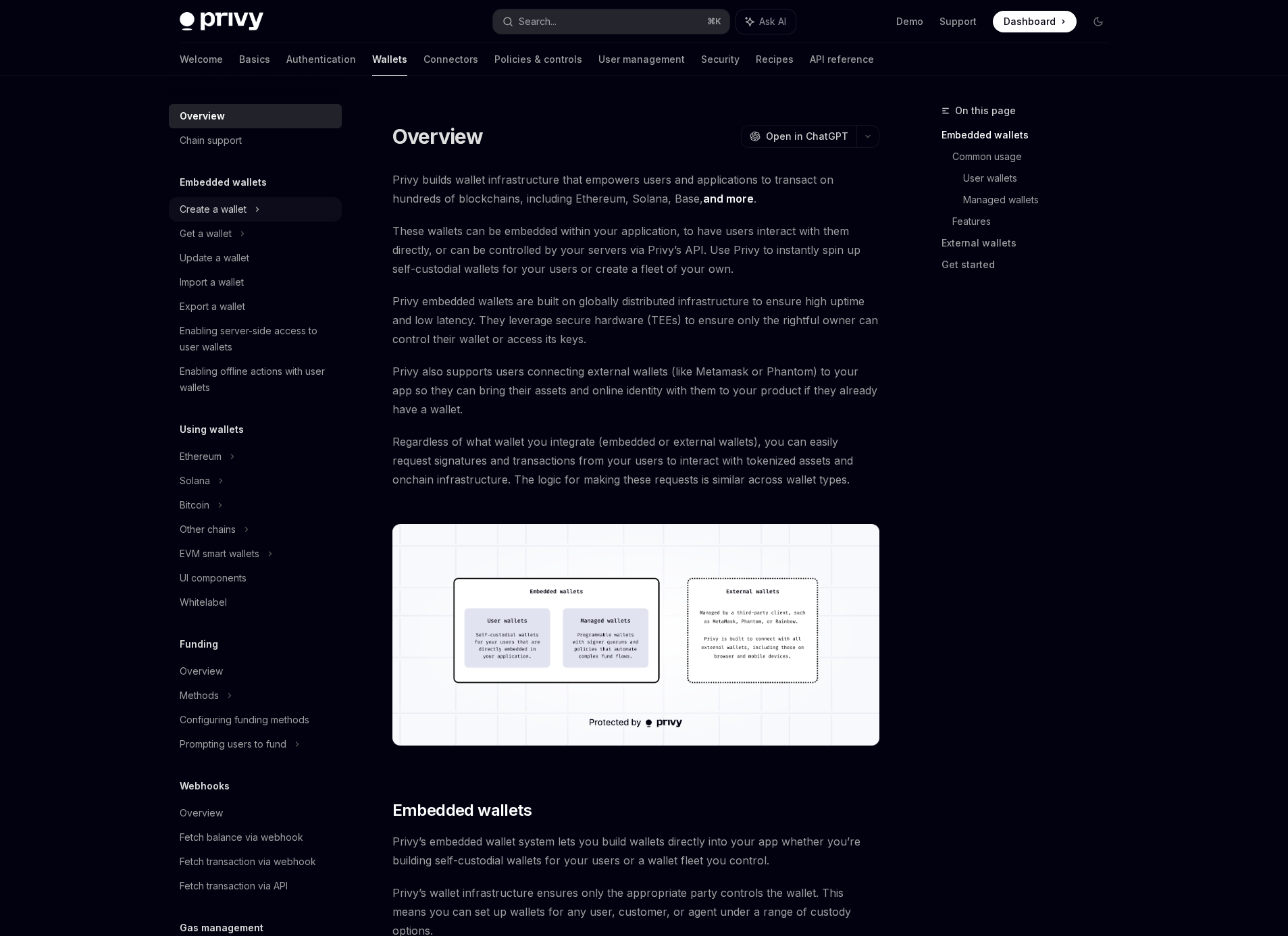
click at [221, 216] on div "Create a wallet" at bounding box center [213, 209] width 67 height 16
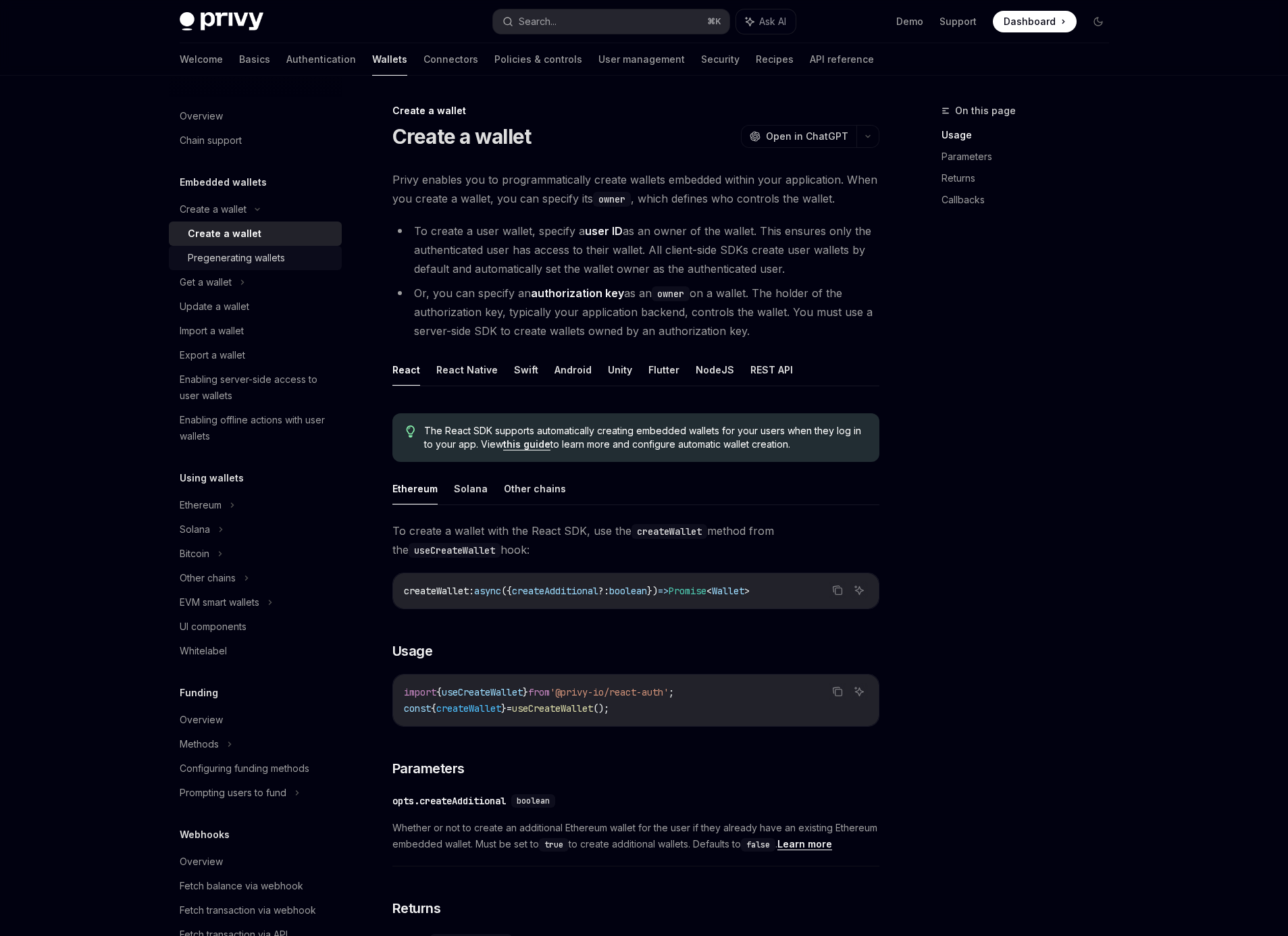
click at [256, 262] on div "Pregenerating wallets" at bounding box center [236, 257] width 97 height 16
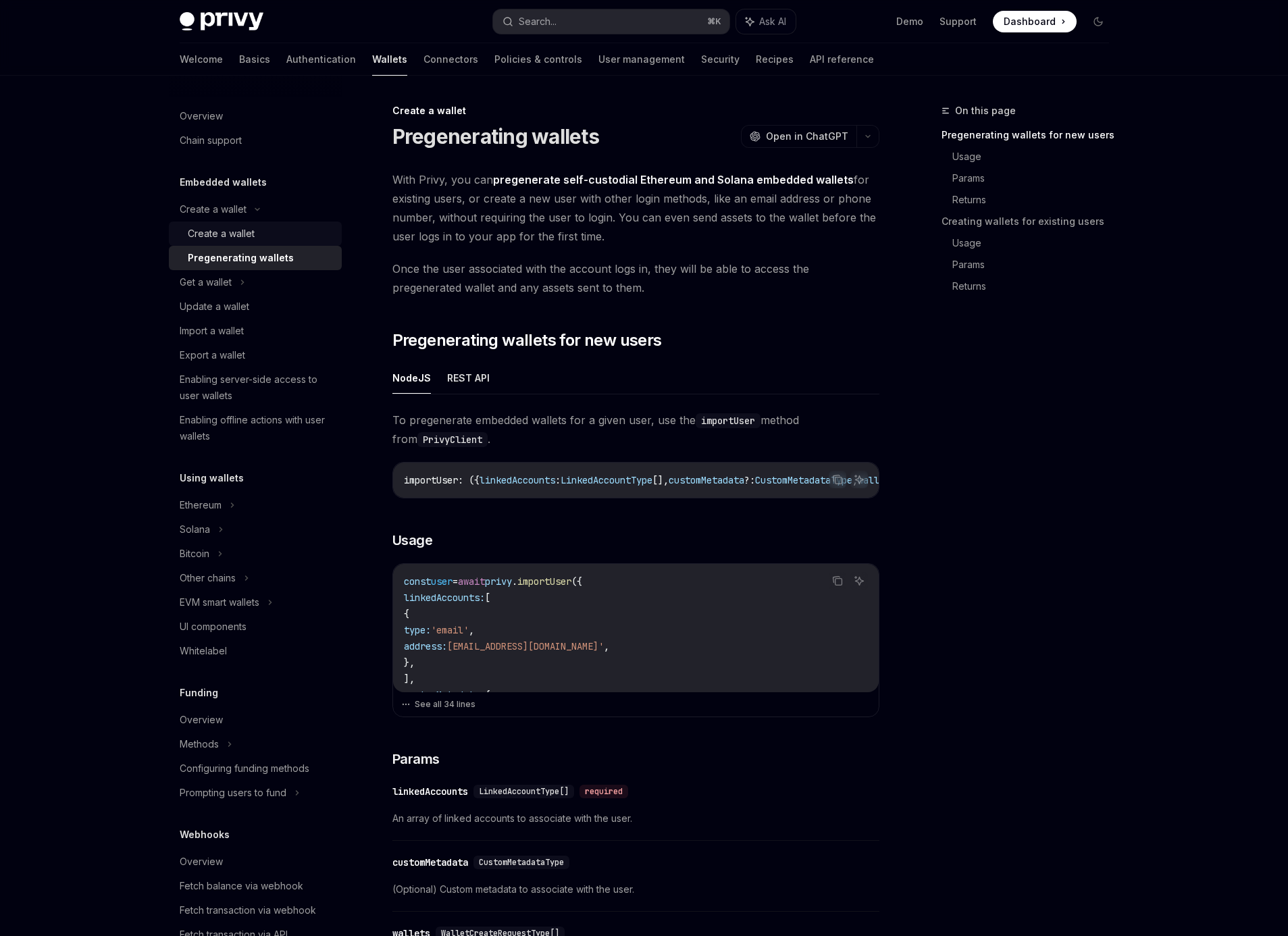
click at [242, 238] on div "Create a wallet" at bounding box center [221, 233] width 67 height 16
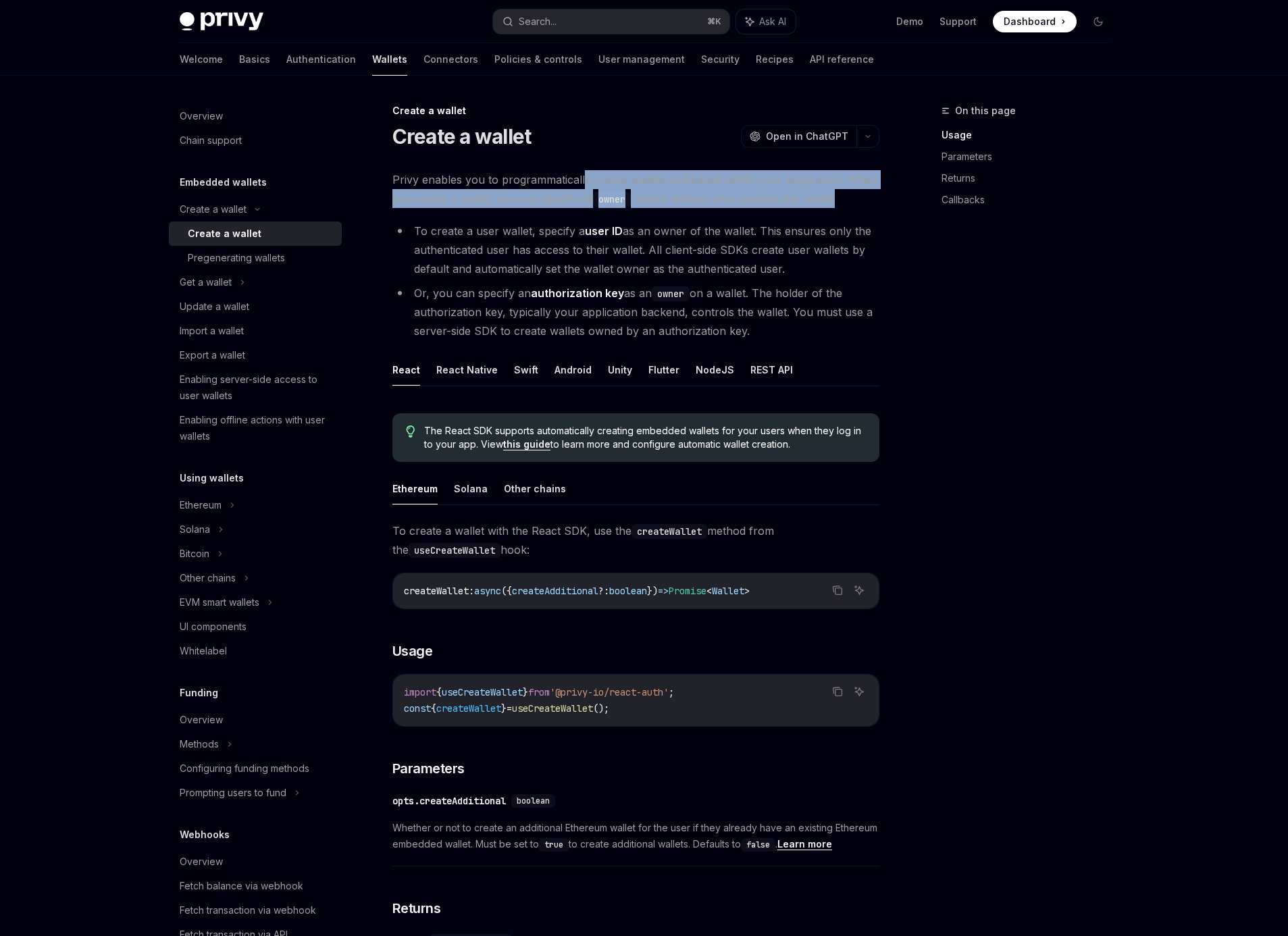
drag, startPoint x: 597, startPoint y: 185, endPoint x: 867, endPoint y: 213, distance: 271.4
click at [858, 203] on span "Privy enables you to programmatically create wallets embedded within your appli…" at bounding box center [636, 189] width 487 height 38
click at [286, 58] on link "Authentication" at bounding box center [320, 59] width 69 height 32
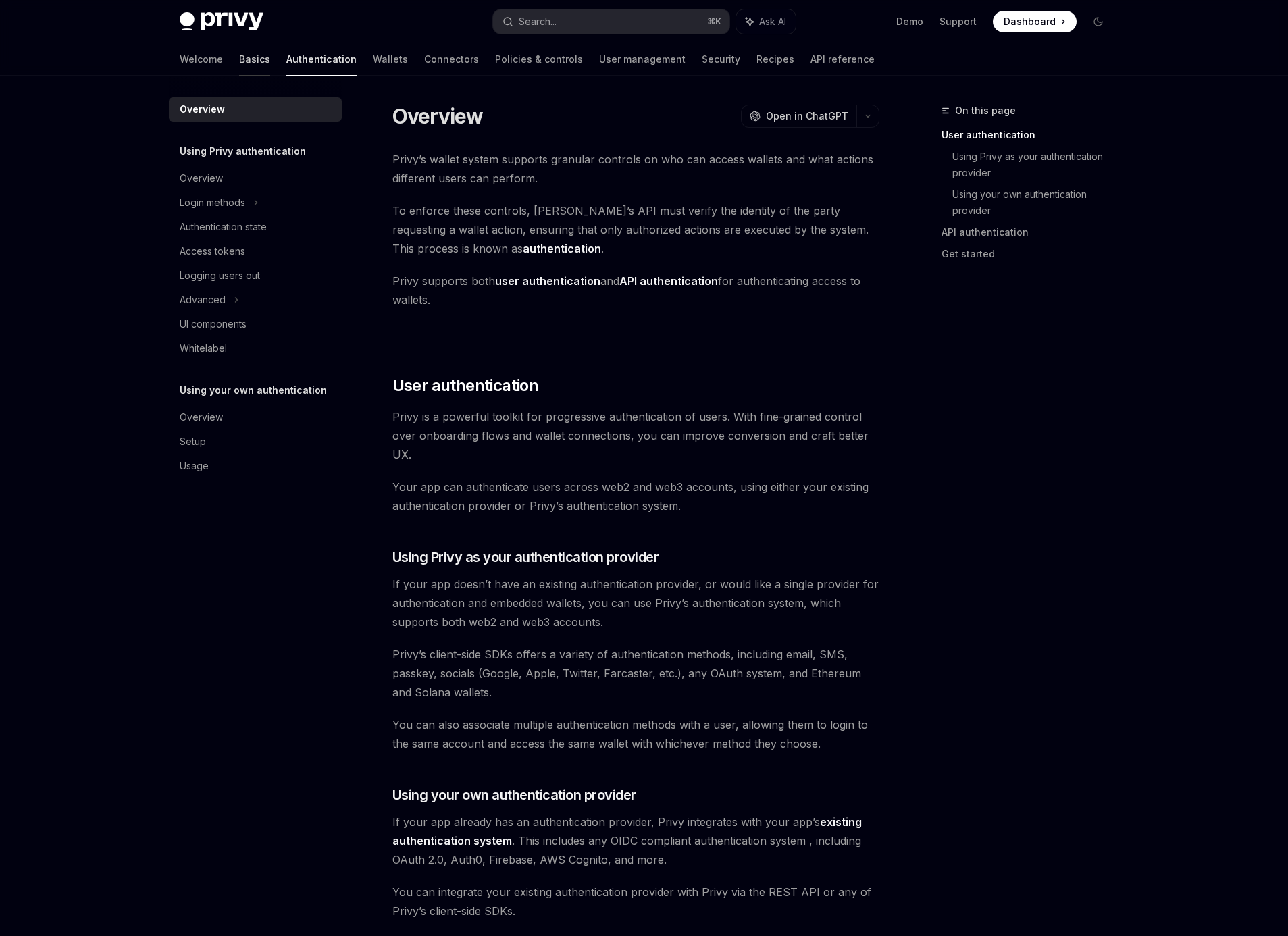
click at [239, 52] on link "Basics" at bounding box center [255, 59] width 31 height 32
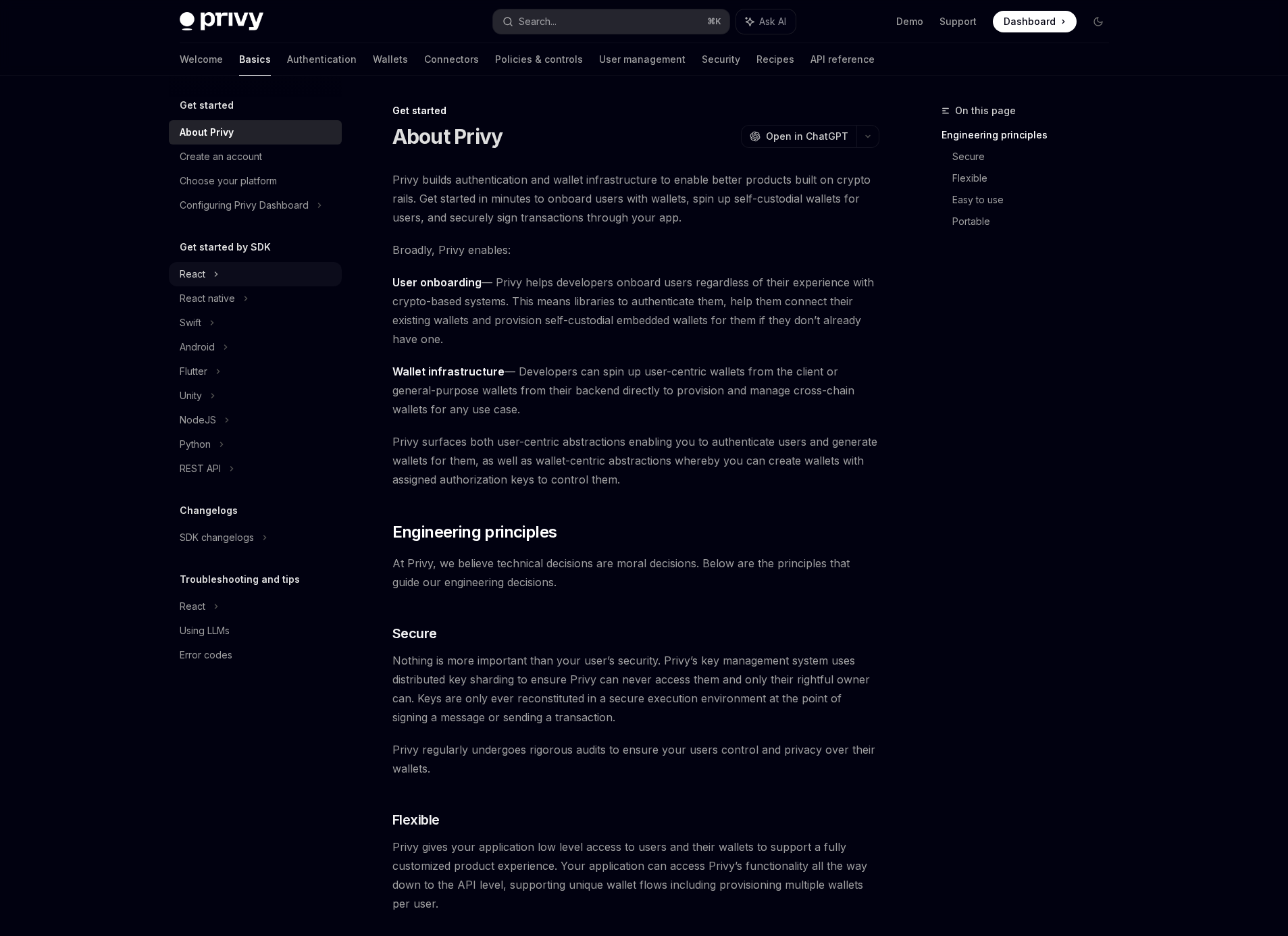
click at [206, 264] on div "React" at bounding box center [255, 274] width 173 height 24
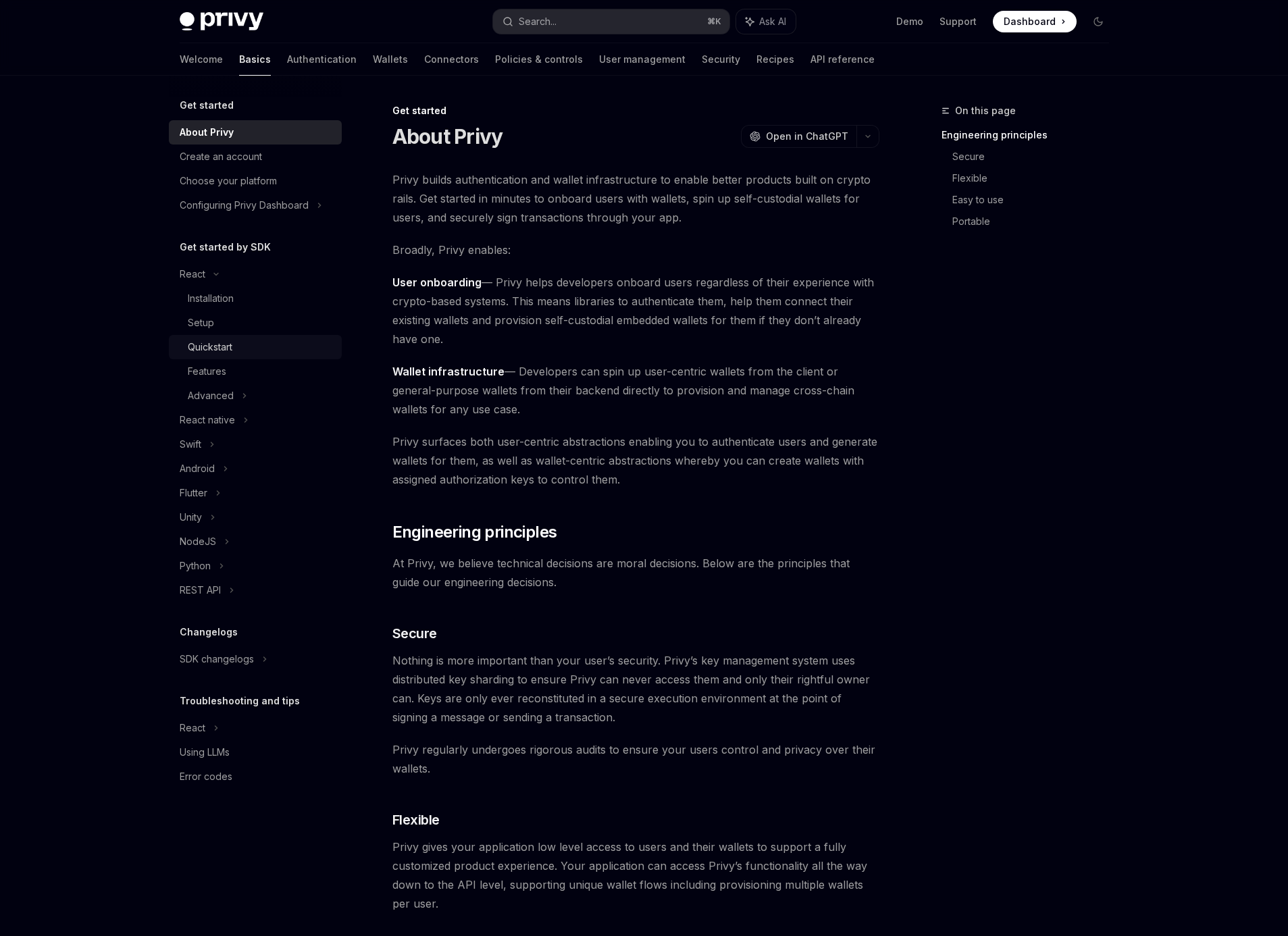
click at [219, 352] on div "Quickstart" at bounding box center [210, 347] width 45 height 16
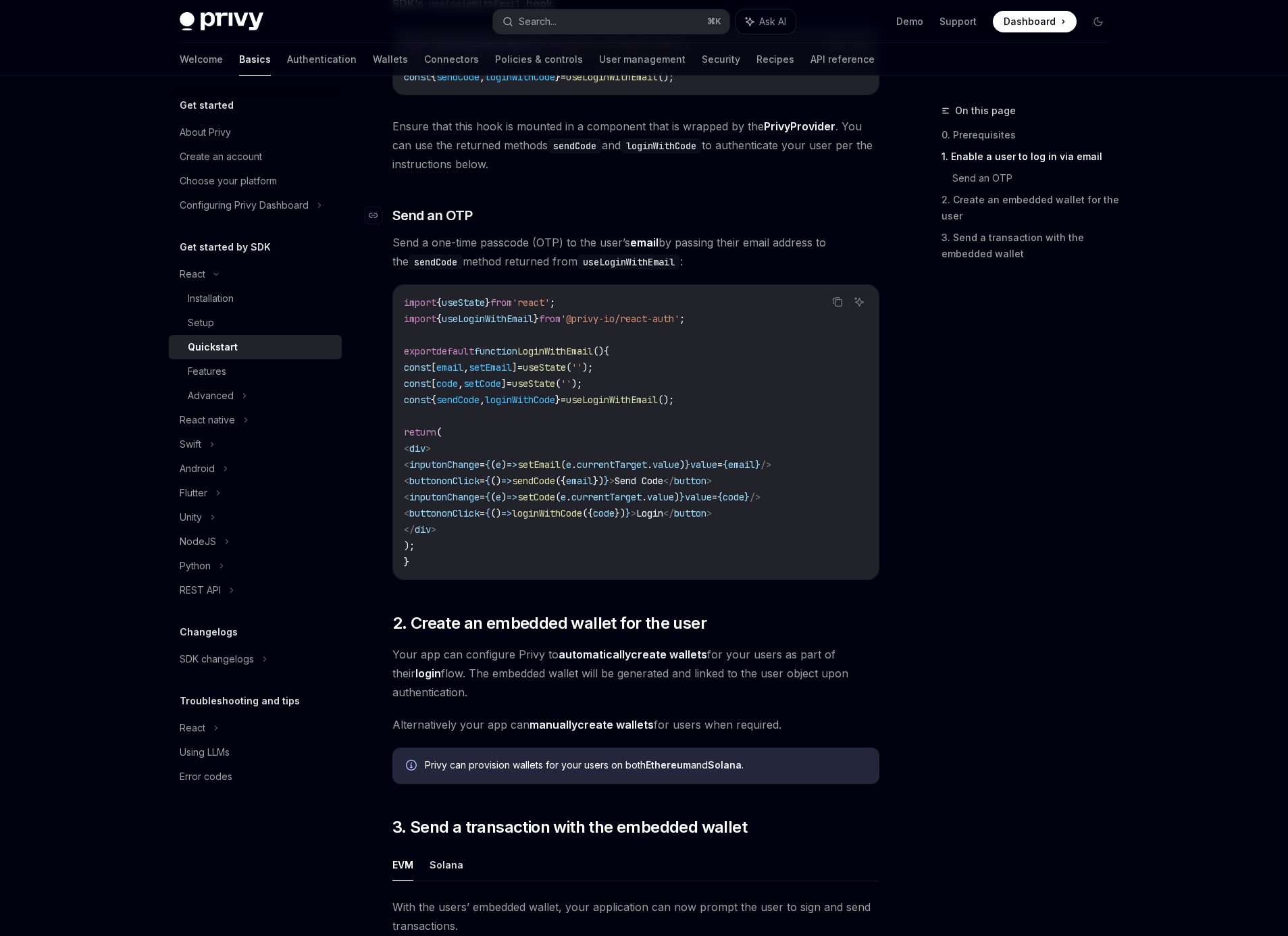
scroll to position [208, 0]
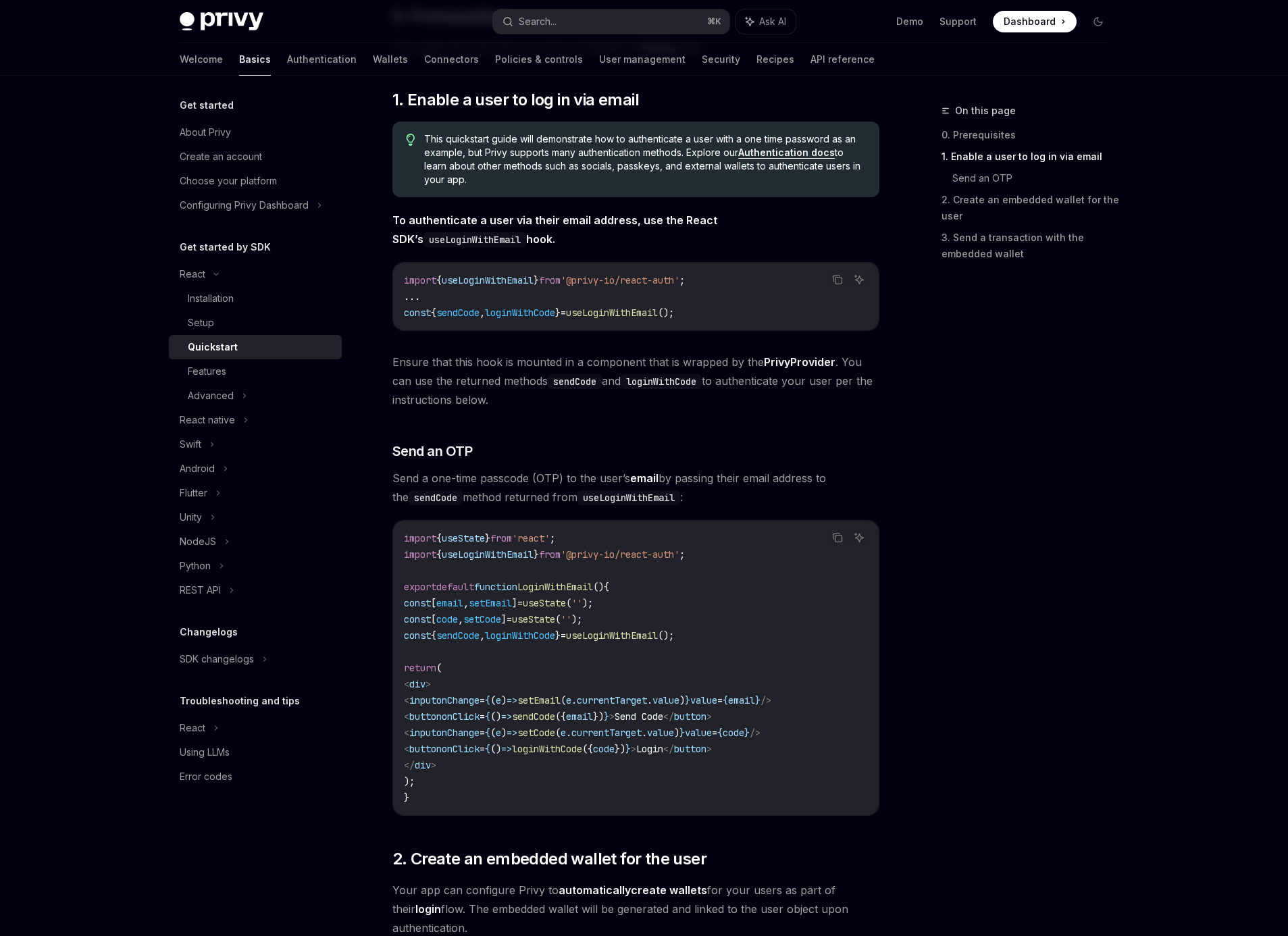
click at [644, 311] on span "useLoginWithEmail" at bounding box center [611, 312] width 92 height 12
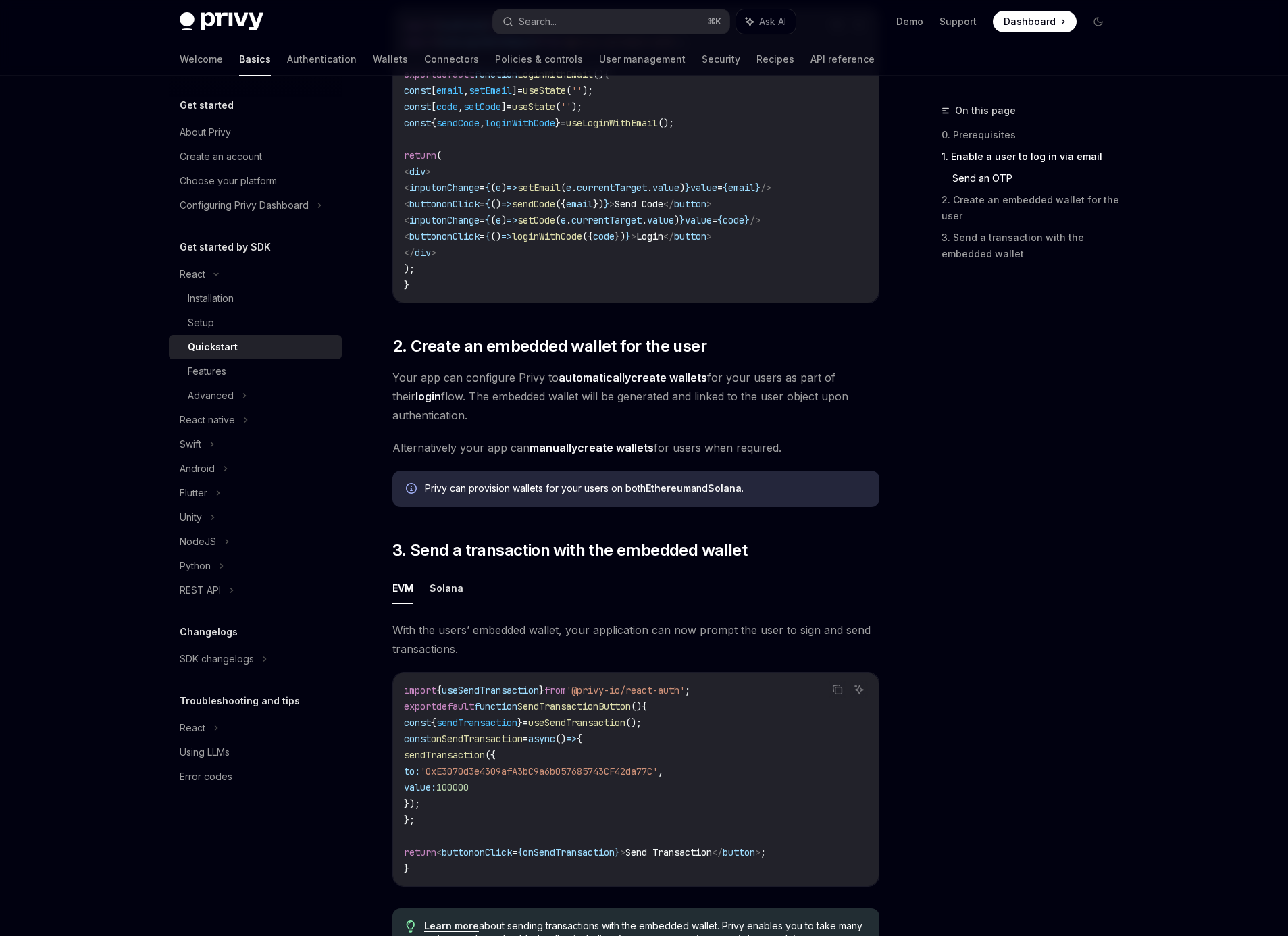
scroll to position [859, 0]
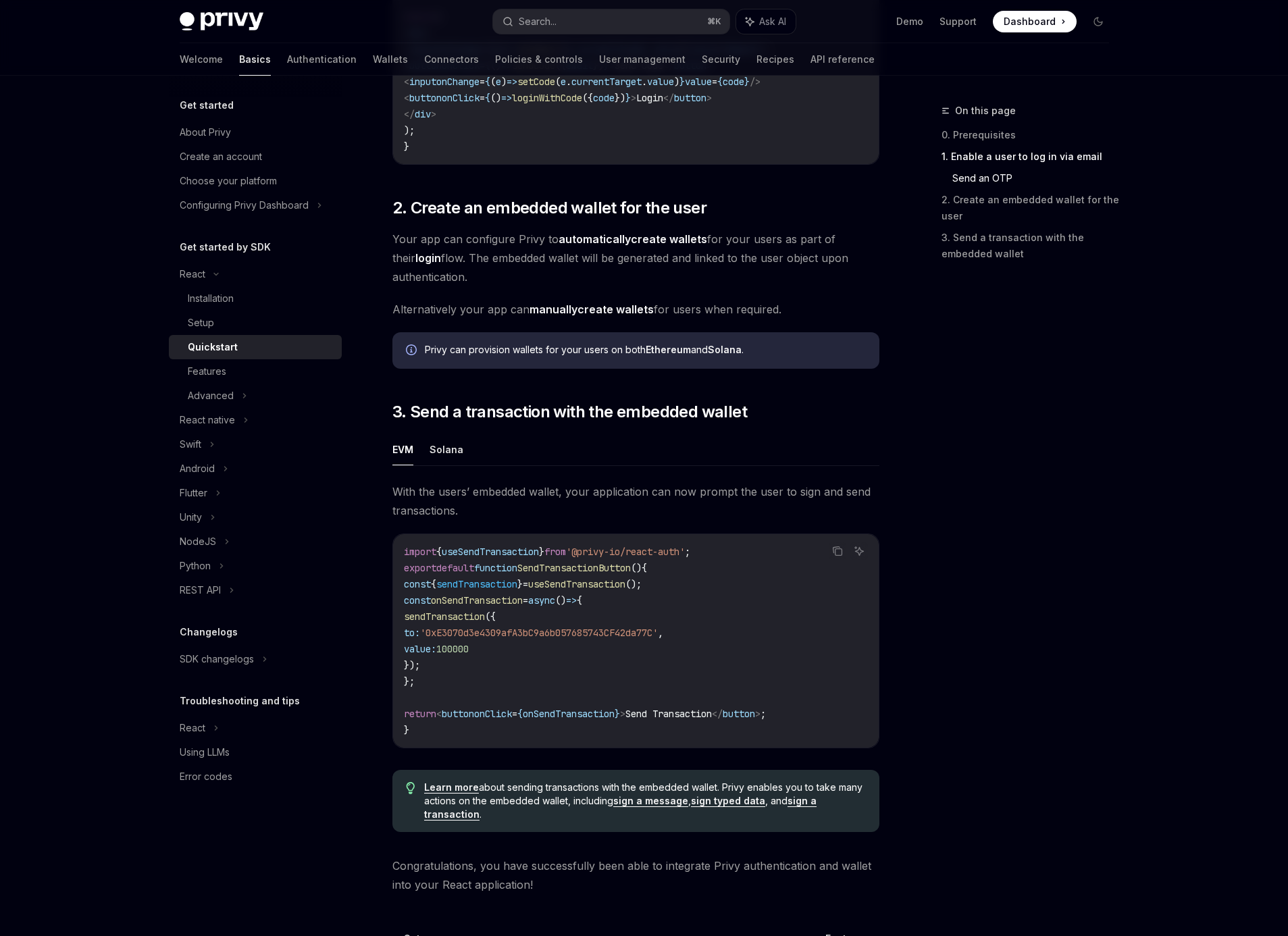
click at [498, 629] on span "'0xE3070d3e4309afA3bC9a6b057685743CF42da77C'" at bounding box center [539, 632] width 238 height 12
click at [679, 239] on link "automatically create wallets" at bounding box center [632, 239] width 148 height 14
type textarea "*"
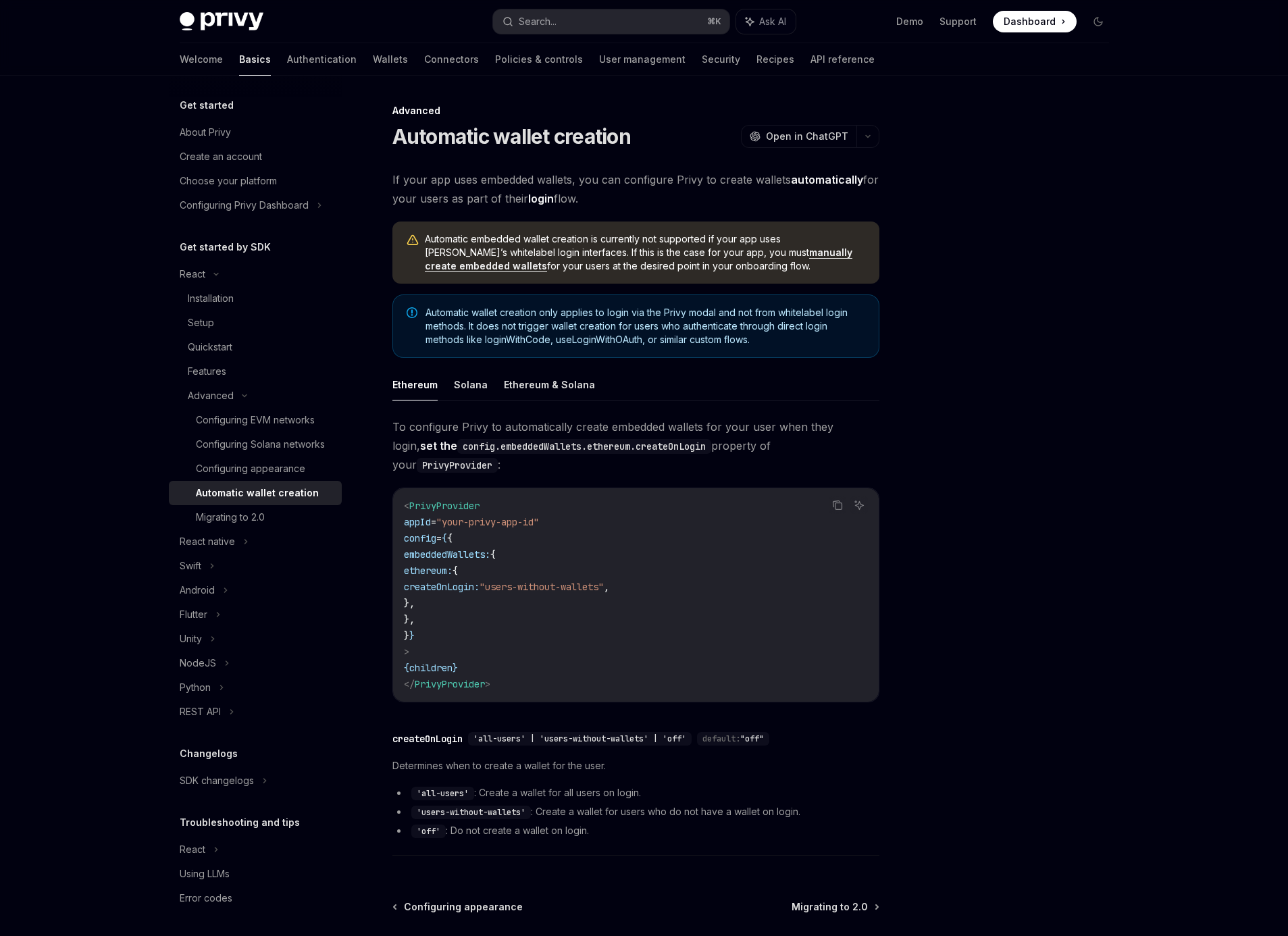
click at [480, 424] on span "To configure Privy to automatically create embedded wallets for your user when …" at bounding box center [636, 446] width 487 height 57
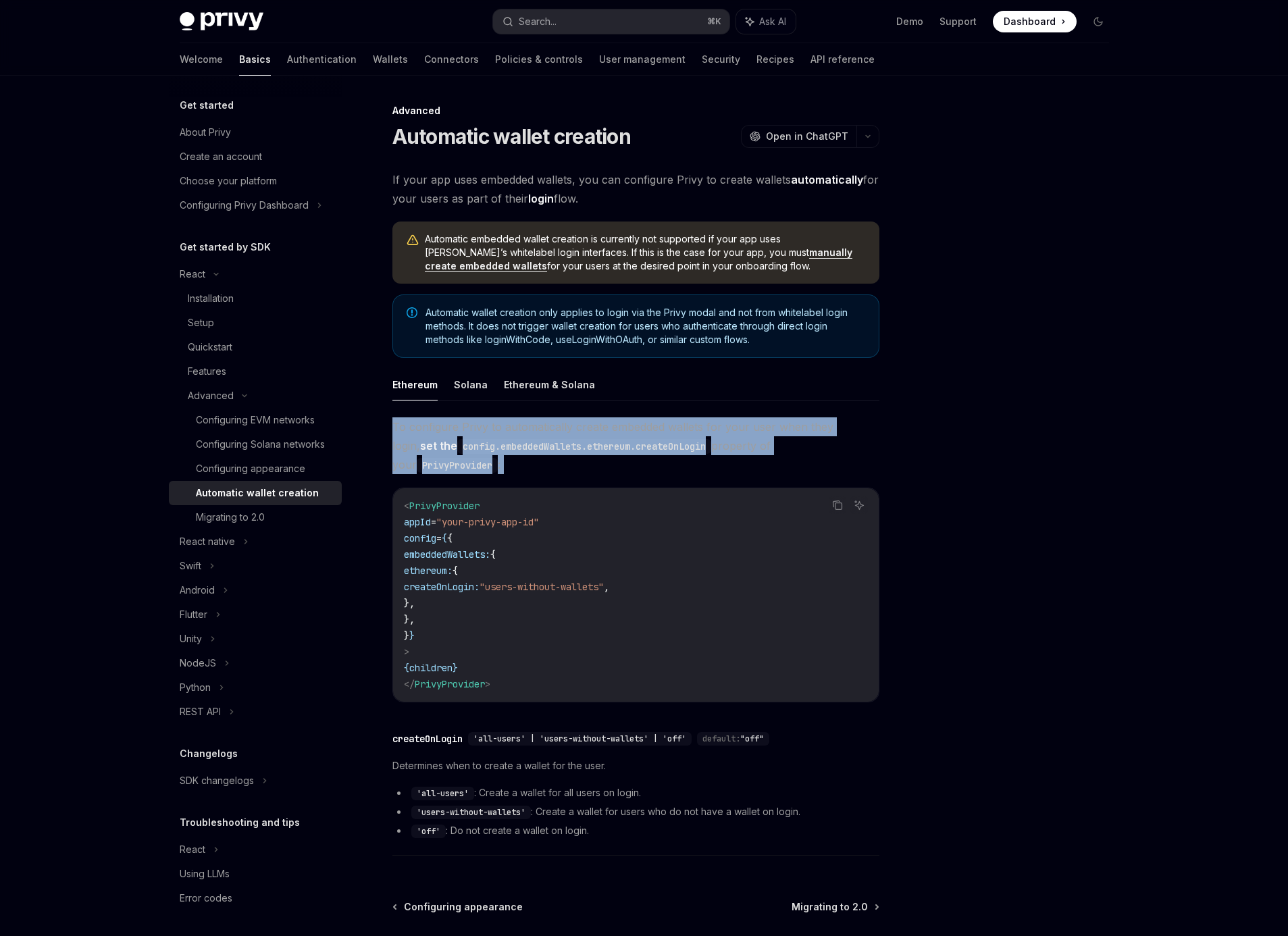
click at [480, 424] on span "To configure Privy to automatically create embedded wallets for your user when …" at bounding box center [636, 446] width 487 height 57
click at [629, 454] on span "To configure Privy to automatically create embedded wallets for your user when …" at bounding box center [636, 446] width 487 height 57
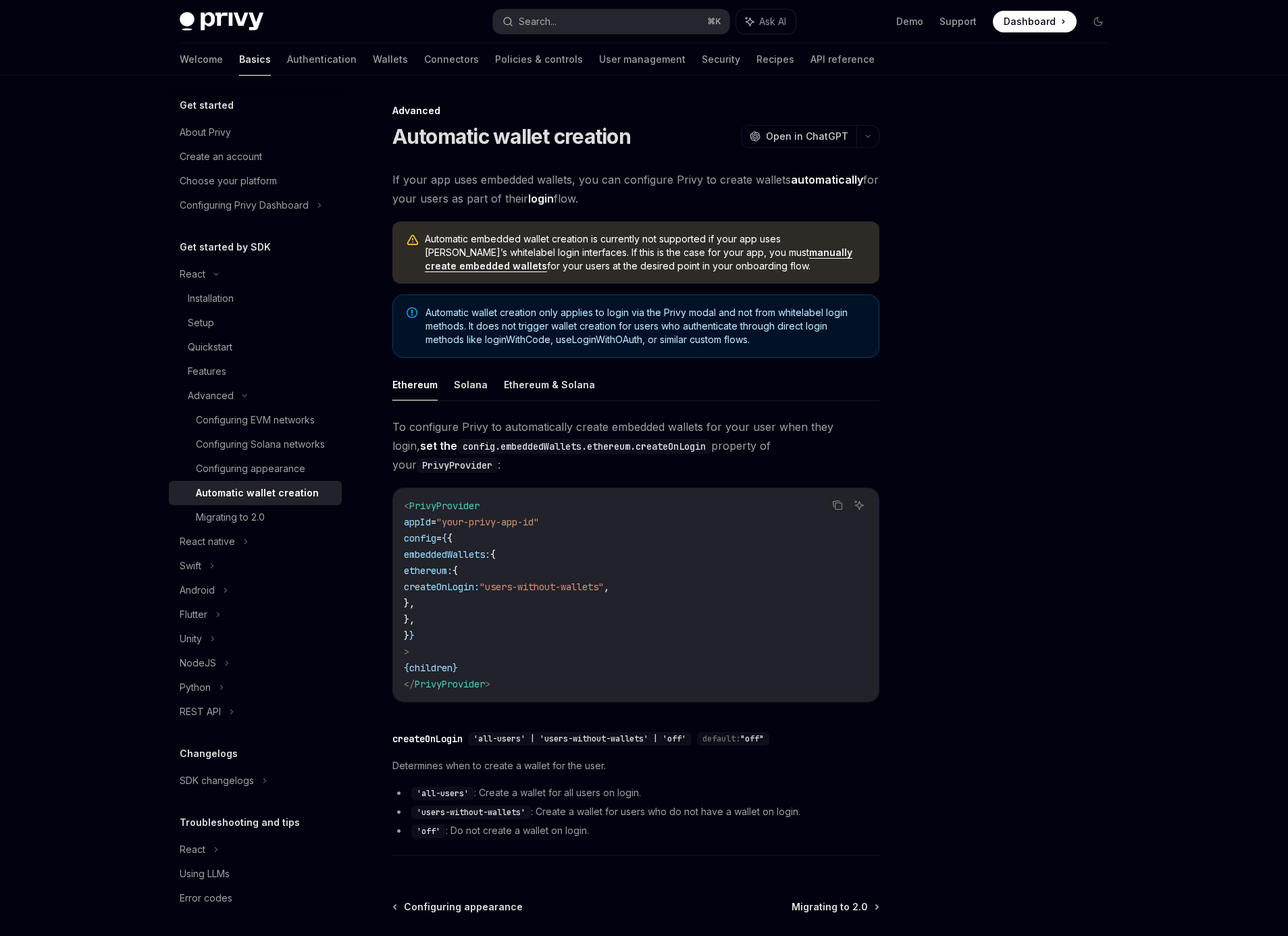
click at [632, 448] on code "config.embeddedWallets.ethereum.createOnLogin" at bounding box center [584, 446] width 254 height 15
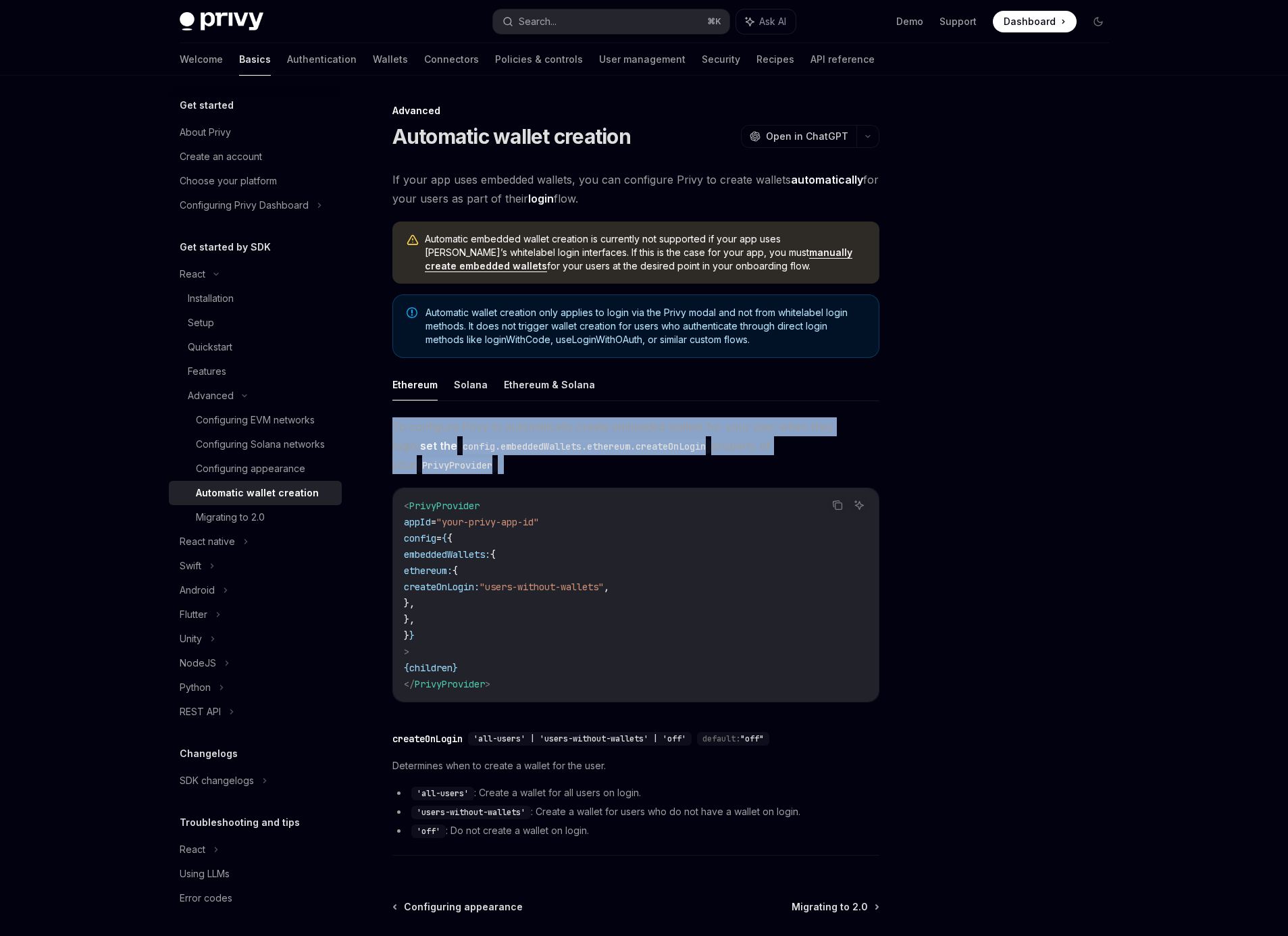
click at [632, 448] on code "config.embeddedWallets.ethereum.createOnLogin" at bounding box center [584, 446] width 254 height 15
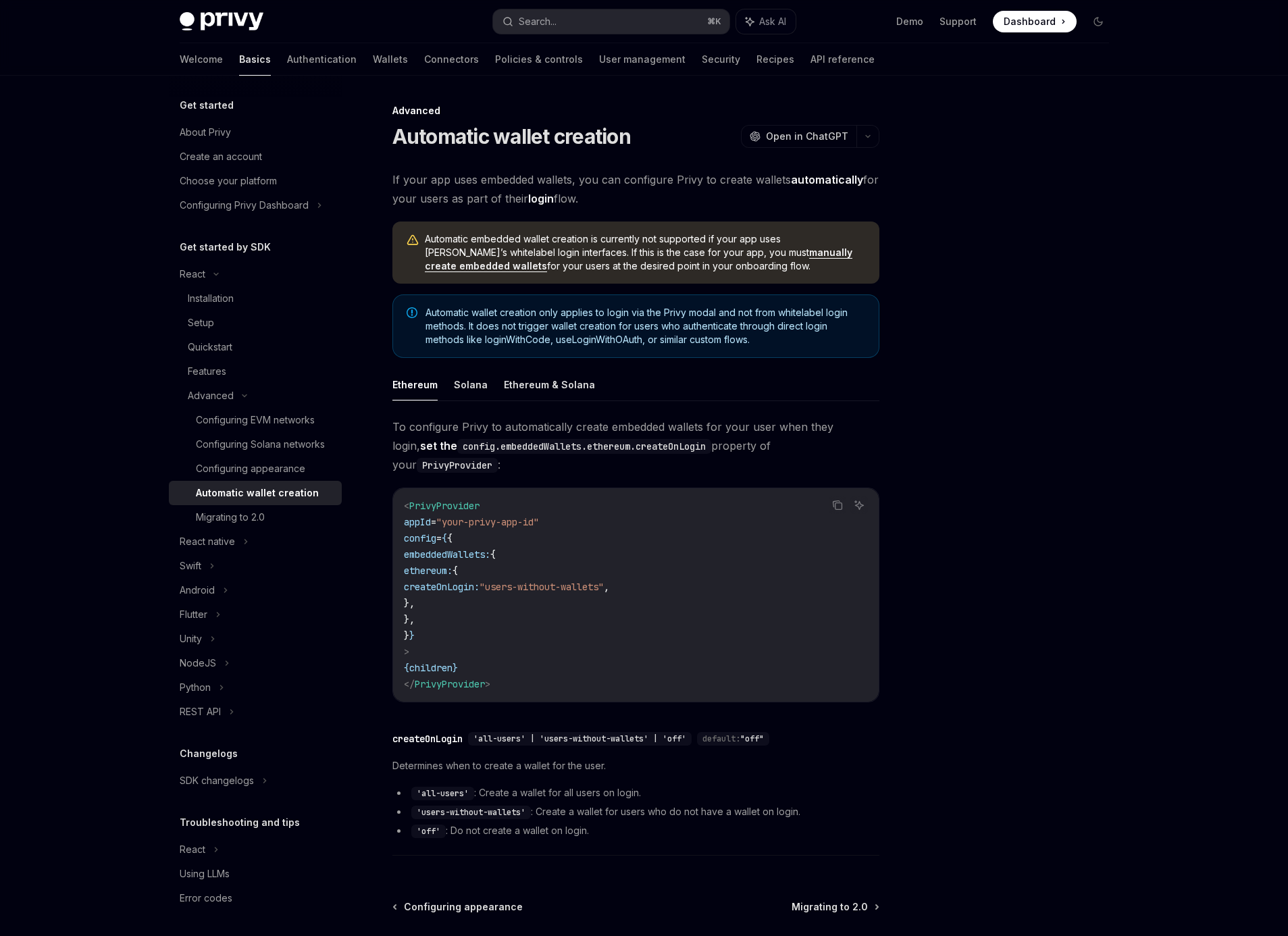
click at [991, 157] on div at bounding box center [1017, 519] width 205 height 833
click at [599, 8] on div "Privy Docs home page Search... ⌘ K Ask AI Demo Support Dashboard Dashboard Sear…" at bounding box center [644, 22] width 929 height 43
click at [594, 22] on button "Search... ⌘ K" at bounding box center [611, 22] width 236 height 24
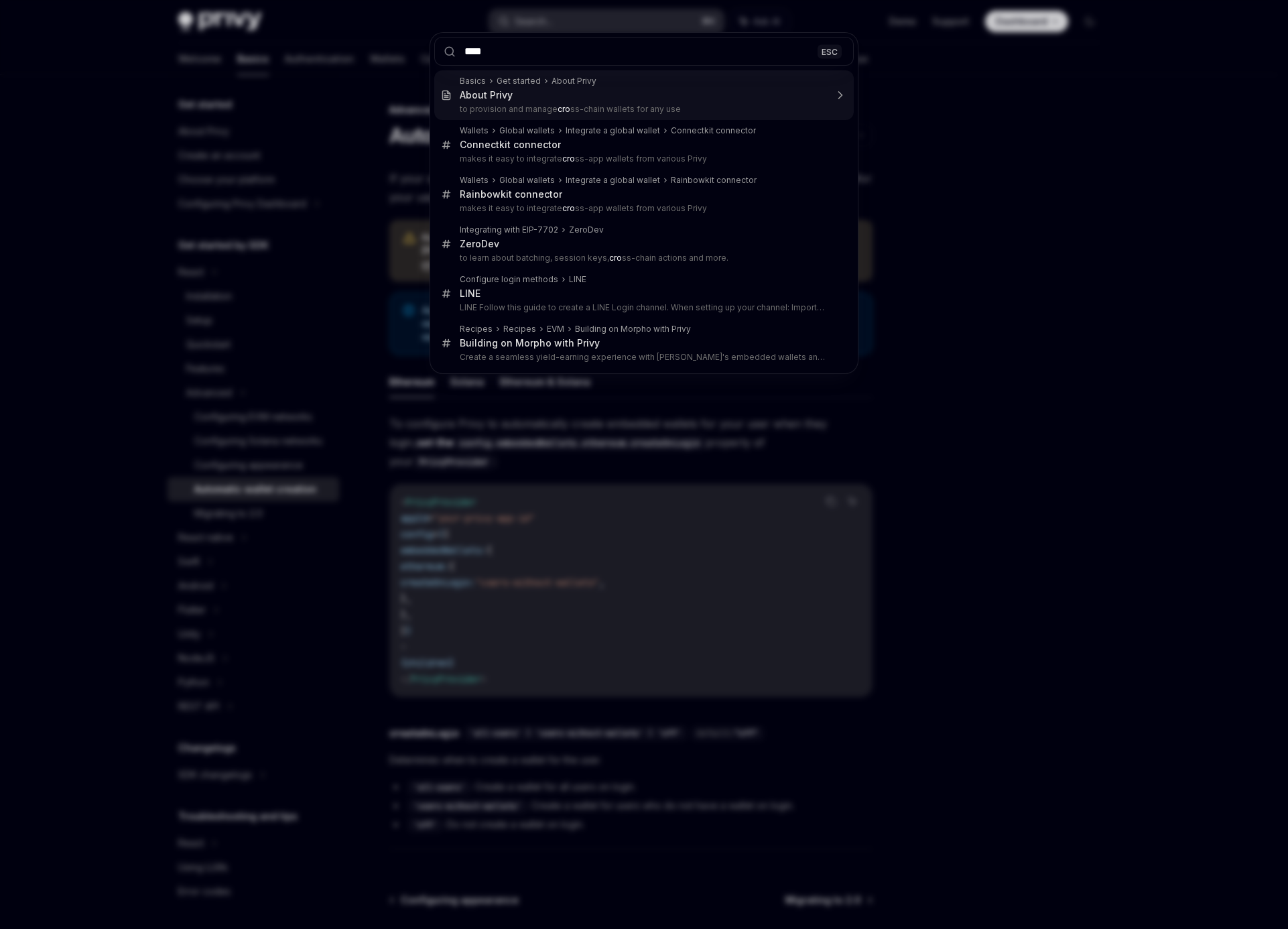
type input "*****"
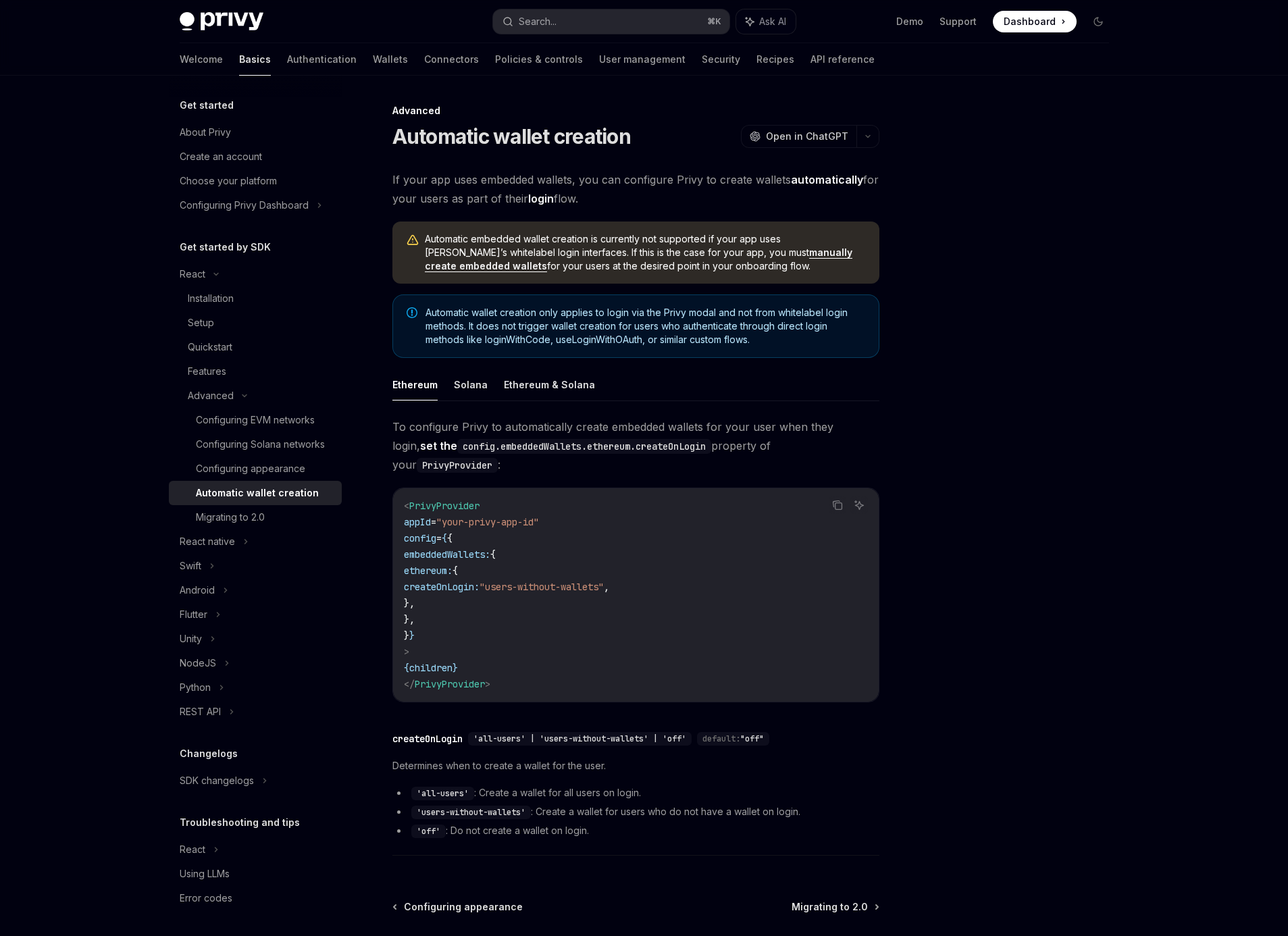
type textarea "*"
